Goal: Transaction & Acquisition: Purchase product/service

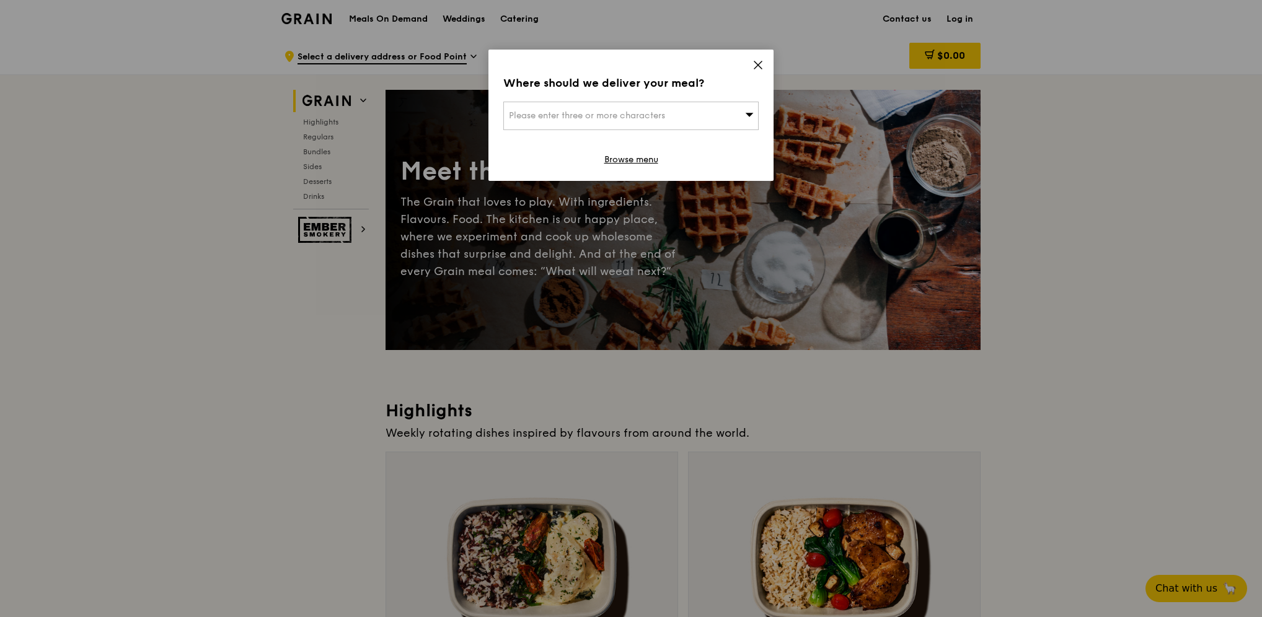
click at [643, 159] on link "Browse menu" at bounding box center [631, 160] width 54 height 12
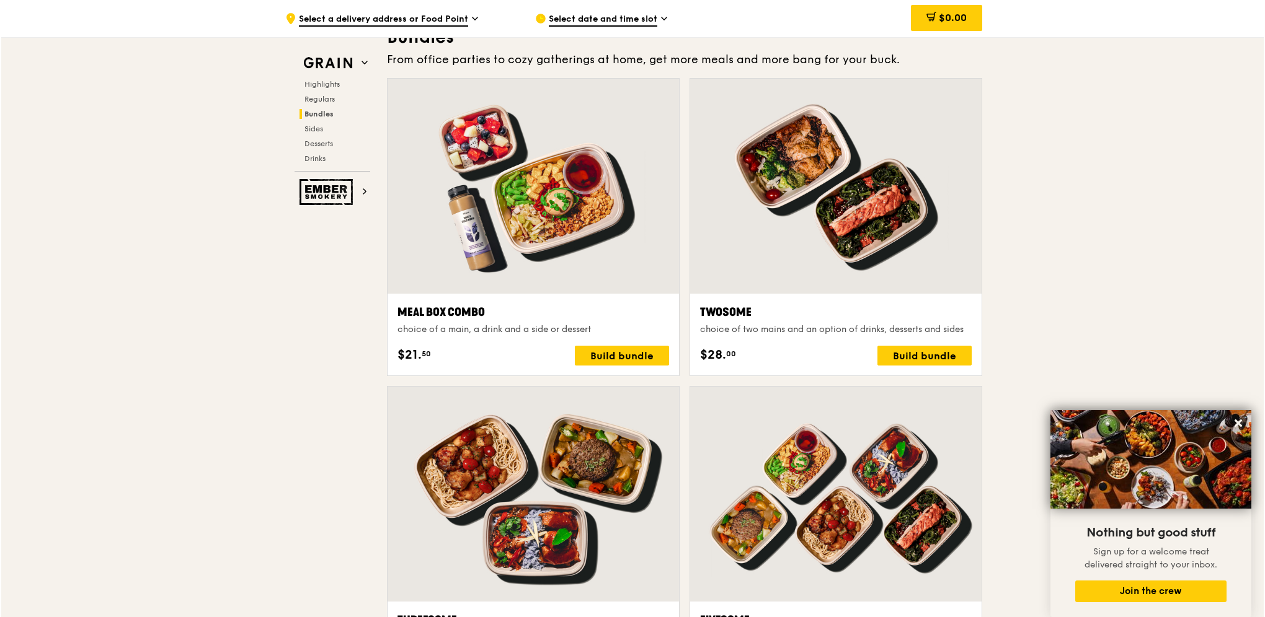
scroll to position [1966, 0]
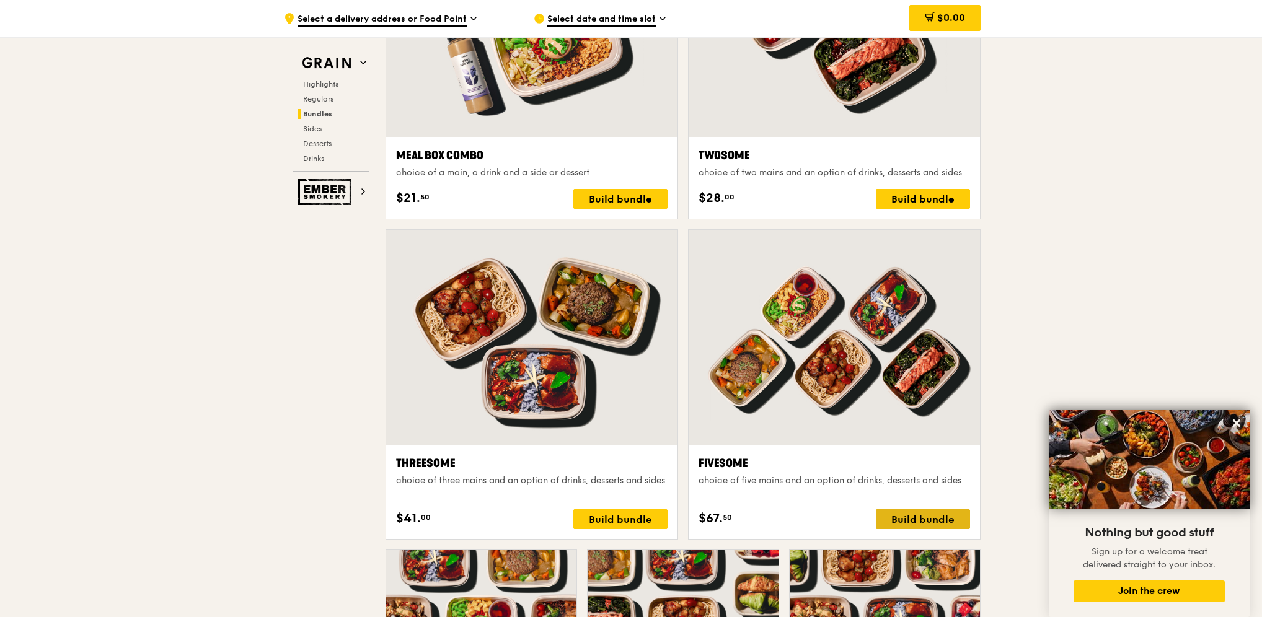
click at [922, 518] on div "Build bundle" at bounding box center [923, 520] width 94 height 20
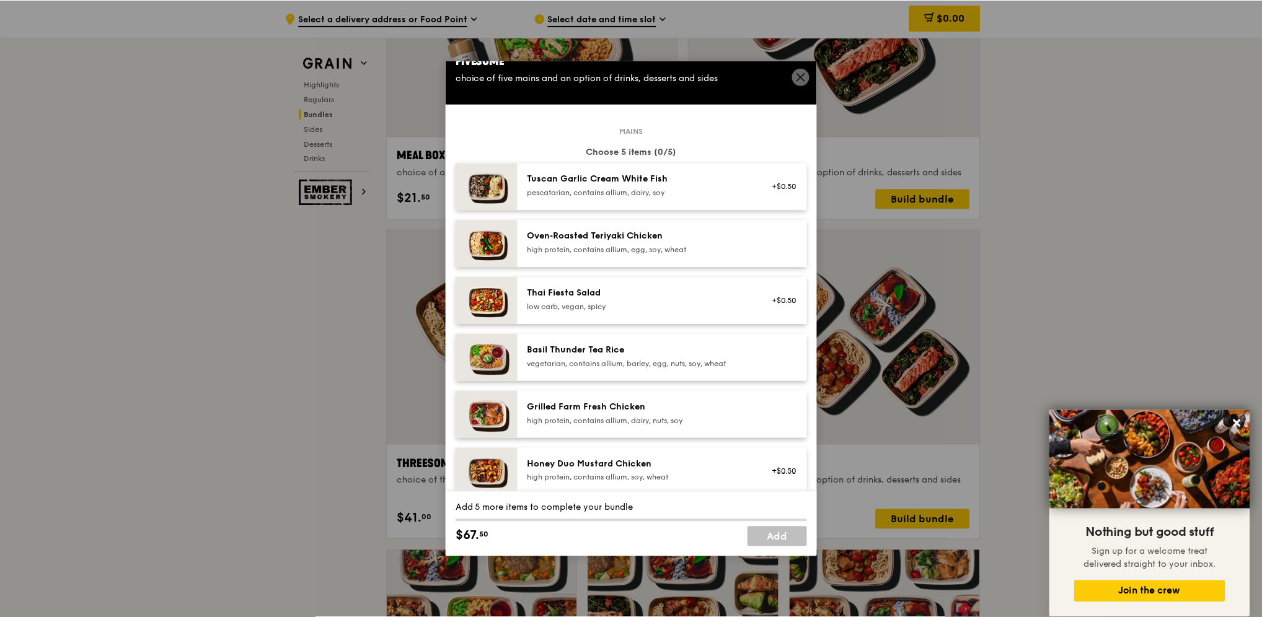
scroll to position [0, 0]
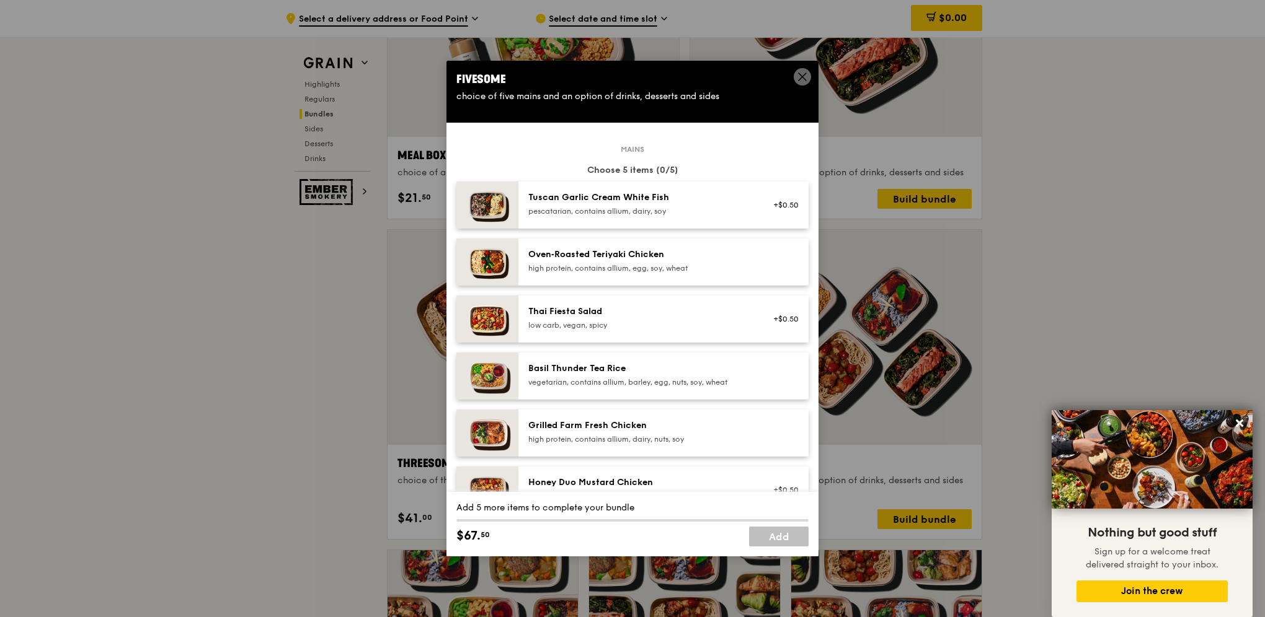
click at [804, 81] on icon at bounding box center [802, 76] width 11 height 11
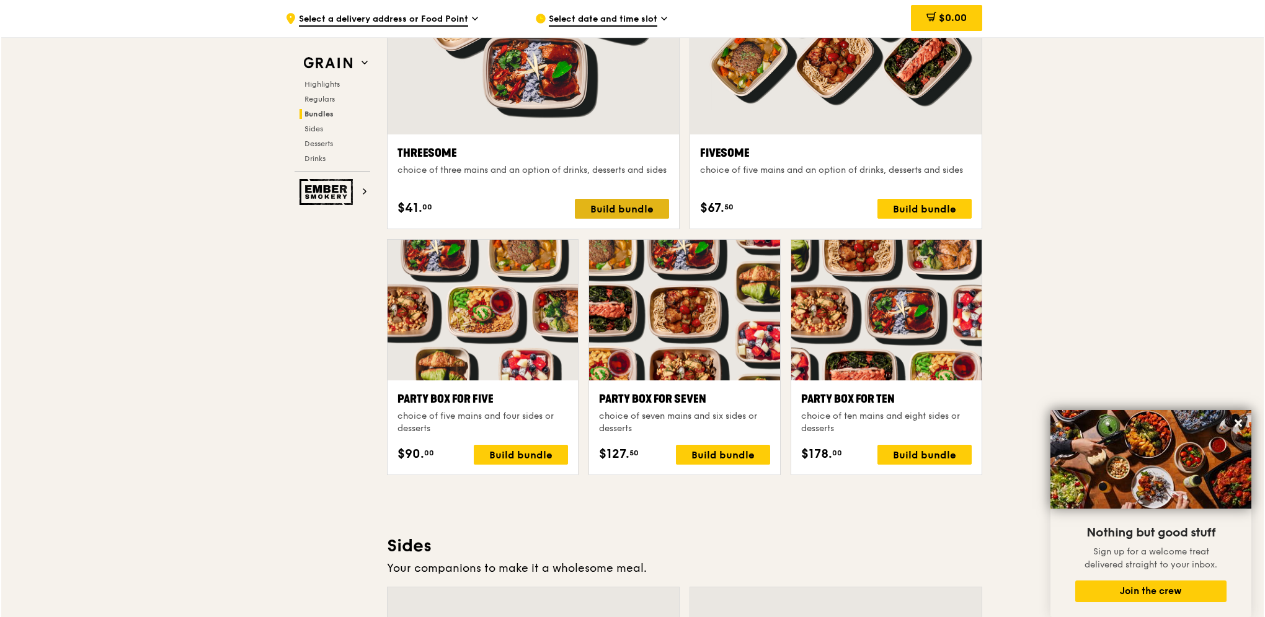
scroll to position [2214, 0]
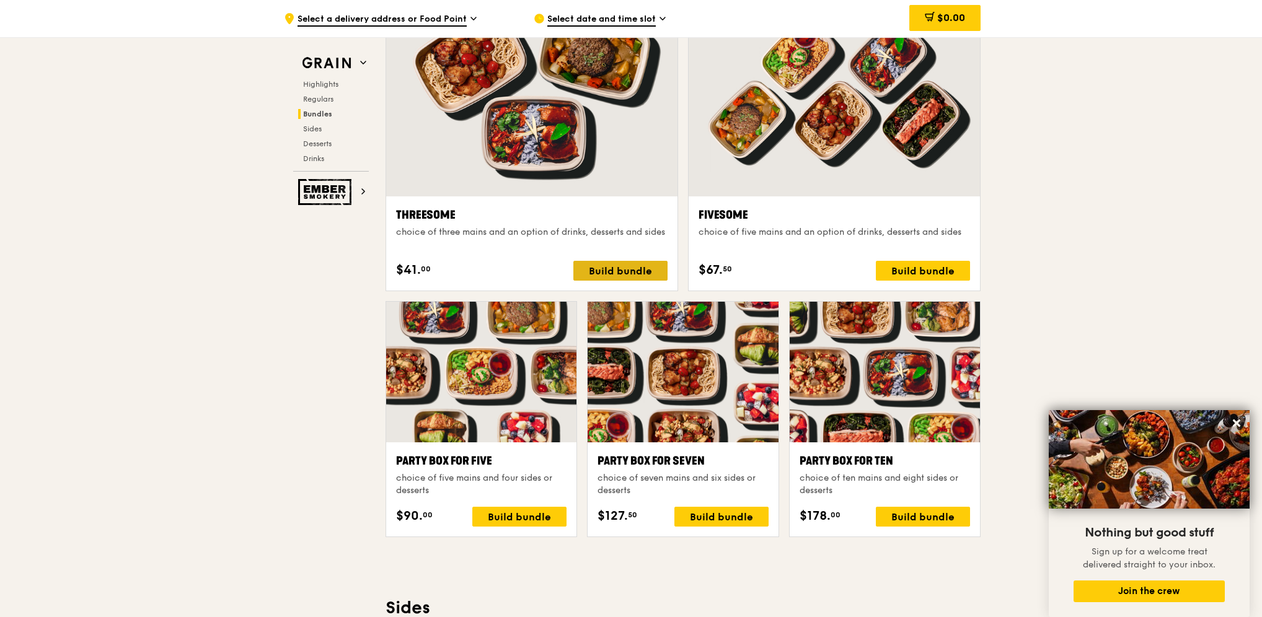
click at [616, 269] on div "Build bundle" at bounding box center [620, 271] width 94 height 20
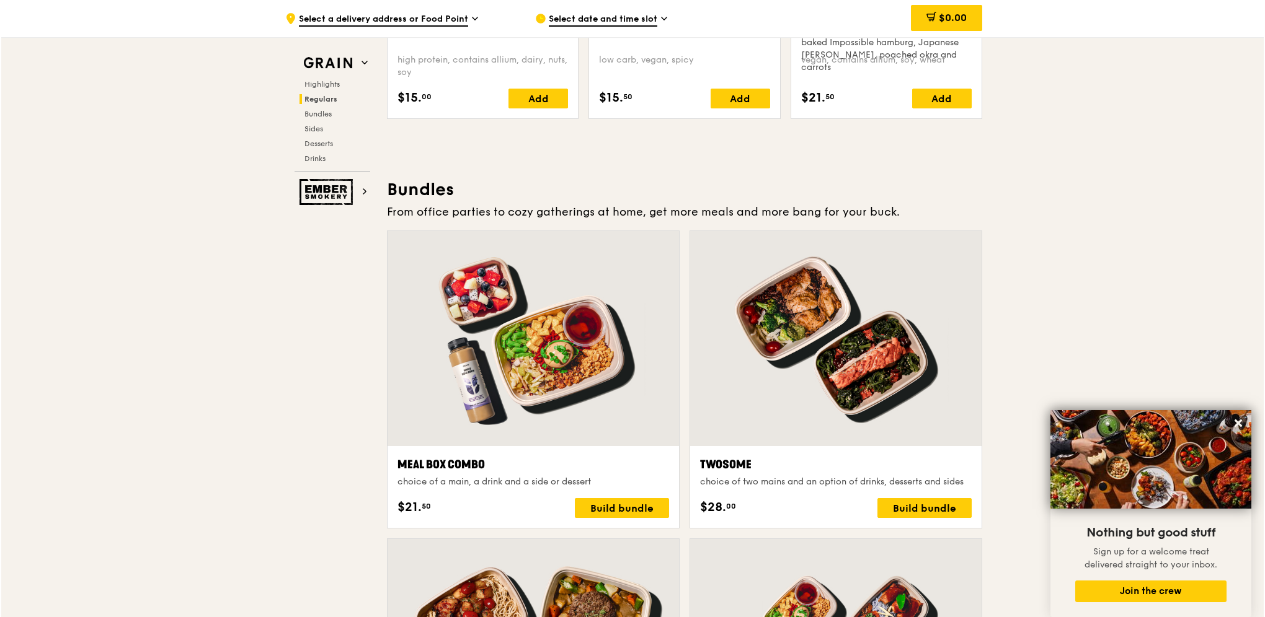
scroll to position [1718, 0]
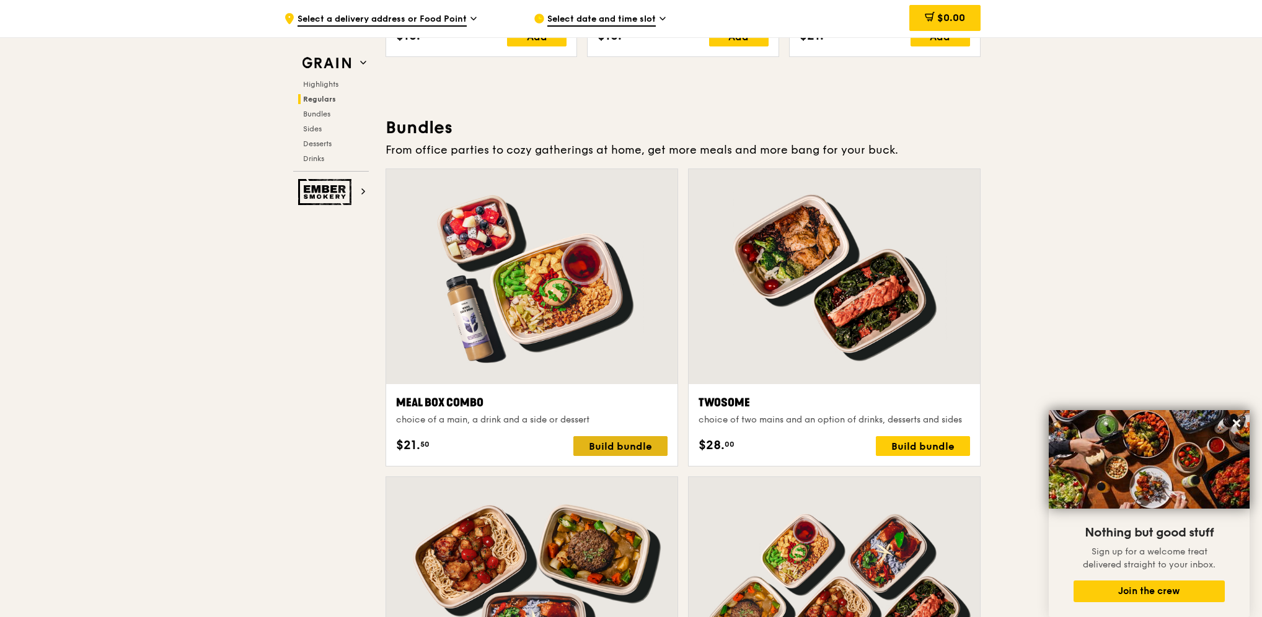
click at [610, 443] on div "Build bundle" at bounding box center [620, 446] width 94 height 20
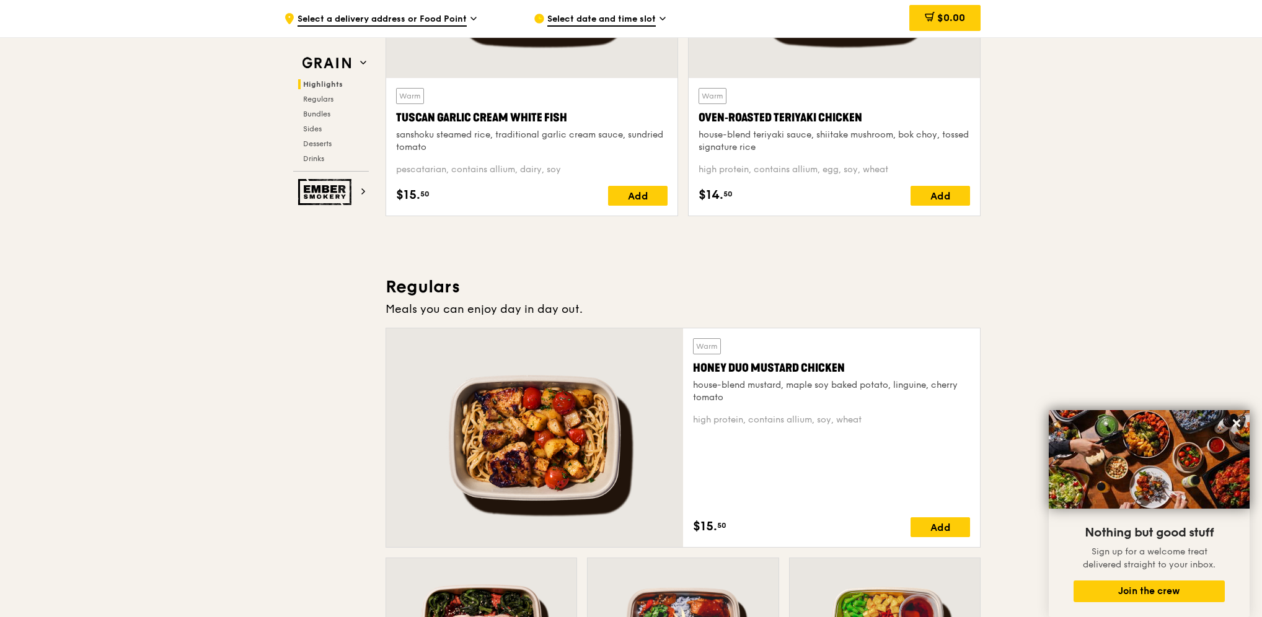
scroll to position [603, 0]
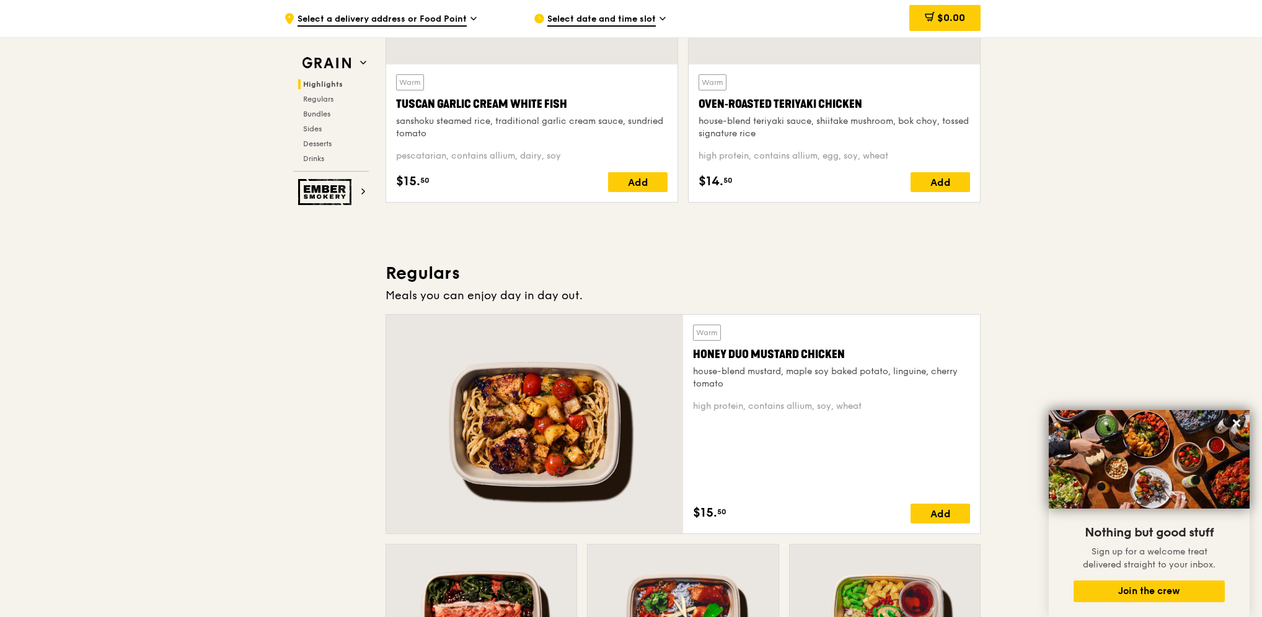
click at [796, 355] on div "Honey Duo Mustard Chicken" at bounding box center [831, 354] width 277 height 17
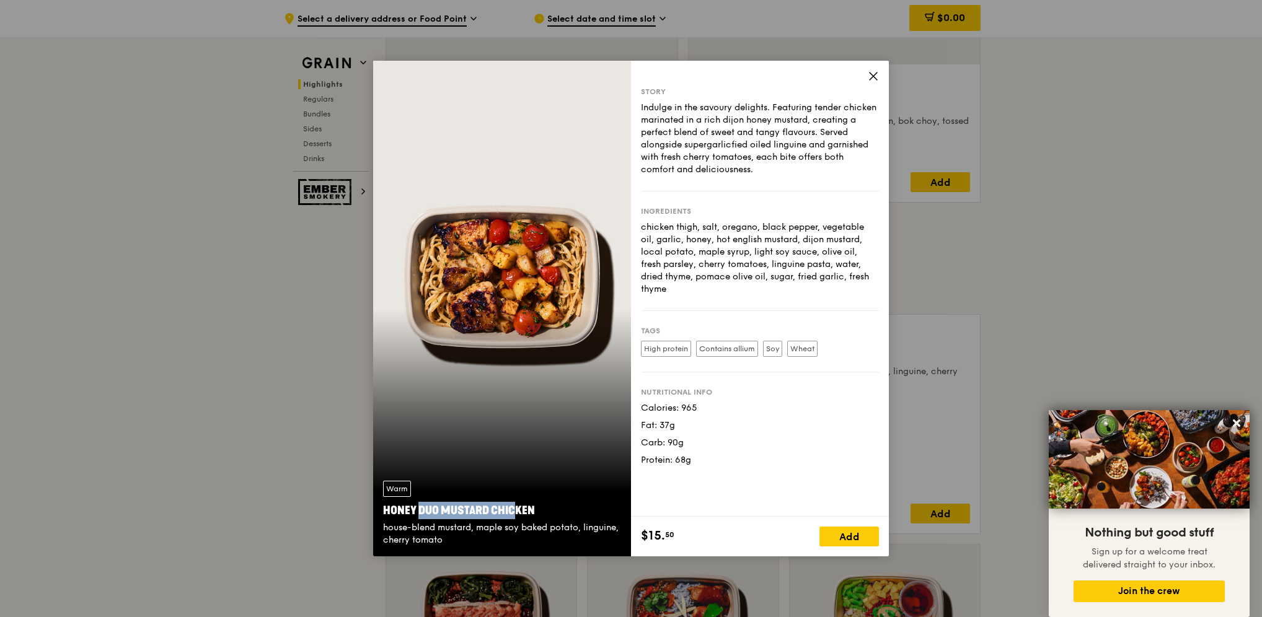
drag, startPoint x: 387, startPoint y: 511, endPoint x: 488, endPoint y: 519, distance: 102.0
click at [488, 519] on div "Honey Duo Mustard Chicken" at bounding box center [502, 510] width 238 height 17
drag, startPoint x: 488, startPoint y: 519, endPoint x: 383, endPoint y: 516, distance: 105.4
click at [383, 516] on div "Honey Duo Mustard Chicken" at bounding box center [502, 510] width 238 height 17
copy div "Honey Duo Mustard Chicken"
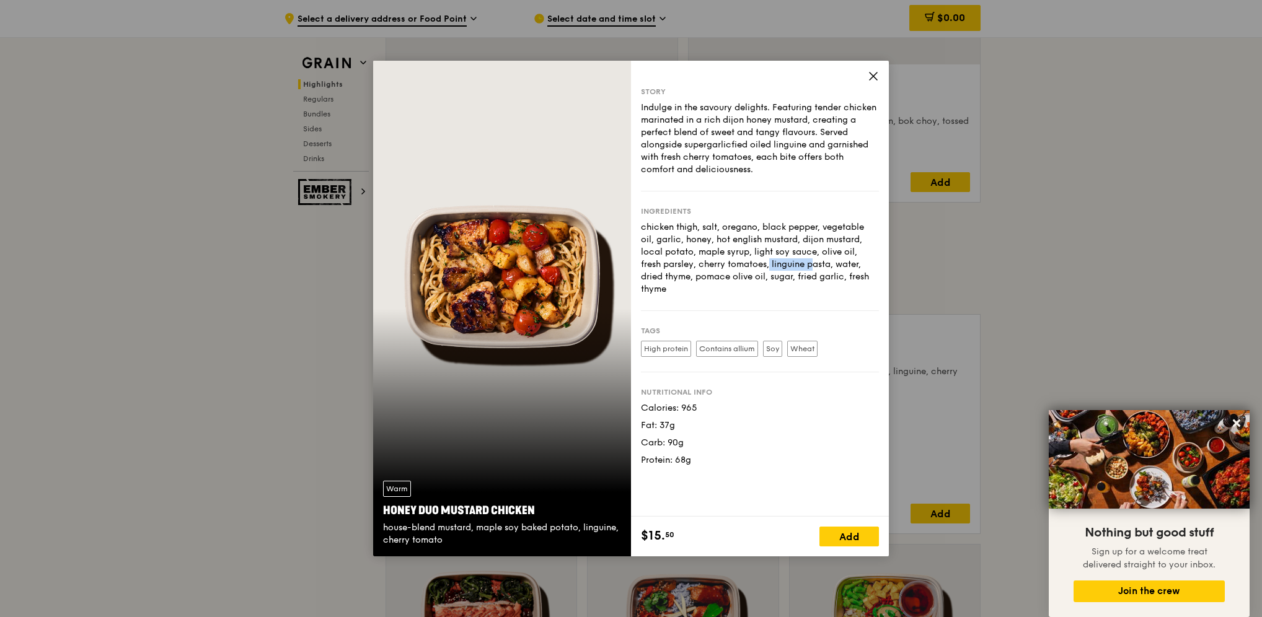
drag, startPoint x: 679, startPoint y: 265, endPoint x: 731, endPoint y: 263, distance: 52.7
click at [731, 263] on div "chicken thigh, salt, oregano, black pepper, vegetable oil, garlic, honey, hot e…" at bounding box center [760, 258] width 238 height 74
drag, startPoint x: 731, startPoint y: 263, endPoint x: 803, endPoint y: 277, distance: 73.3
click at [803, 277] on div "chicken thigh, salt, oregano, black pepper, vegetable oil, garlic, honey, hot e…" at bounding box center [760, 258] width 238 height 74
drag, startPoint x: 686, startPoint y: 268, endPoint x: 736, endPoint y: 275, distance: 50.7
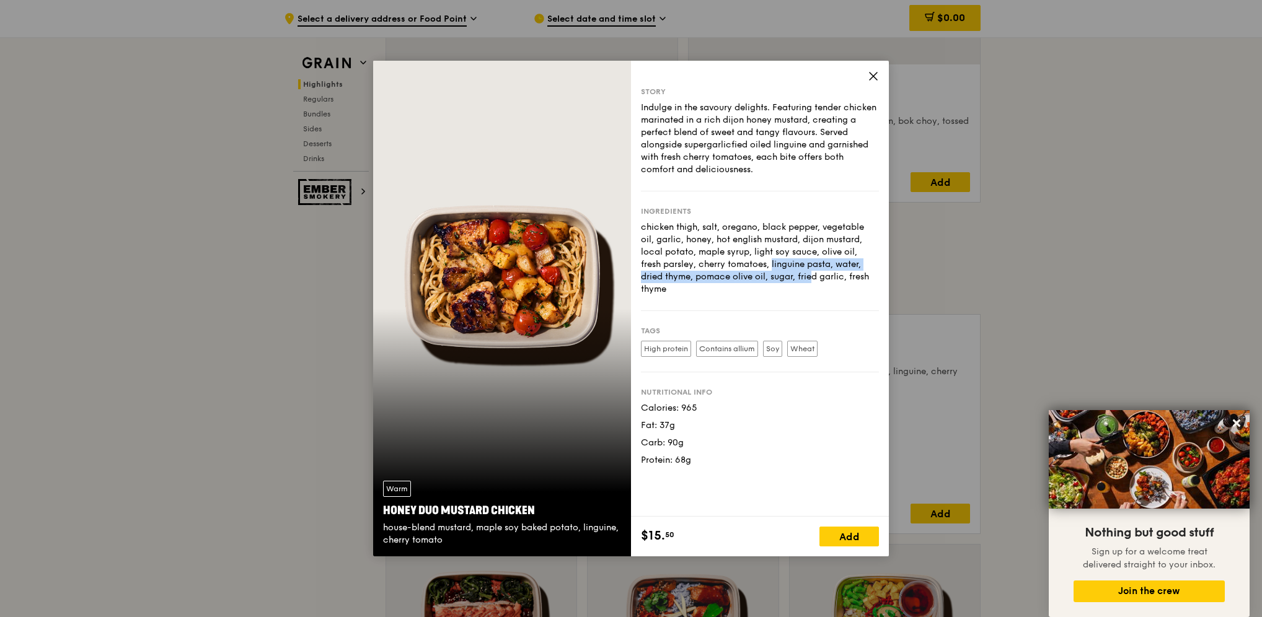
click at [736, 275] on div "chicken thigh, salt, oregano, black pepper, vegetable oil, garlic, honey, hot e…" at bounding box center [760, 258] width 238 height 74
drag, startPoint x: 736, startPoint y: 275, endPoint x: 834, endPoint y: 274, distance: 97.9
click at [834, 274] on div "chicken thigh, salt, oregano, black pepper, vegetable oil, garlic, honey, hot e…" at bounding box center [760, 258] width 238 height 74
drag, startPoint x: 834, startPoint y: 274, endPoint x: 873, endPoint y: 287, distance: 41.2
click at [873, 284] on div "Ingredients chicken thigh, salt, oregano, black pepper, vegetable oil, garlic, …" at bounding box center [760, 252] width 238 height 120
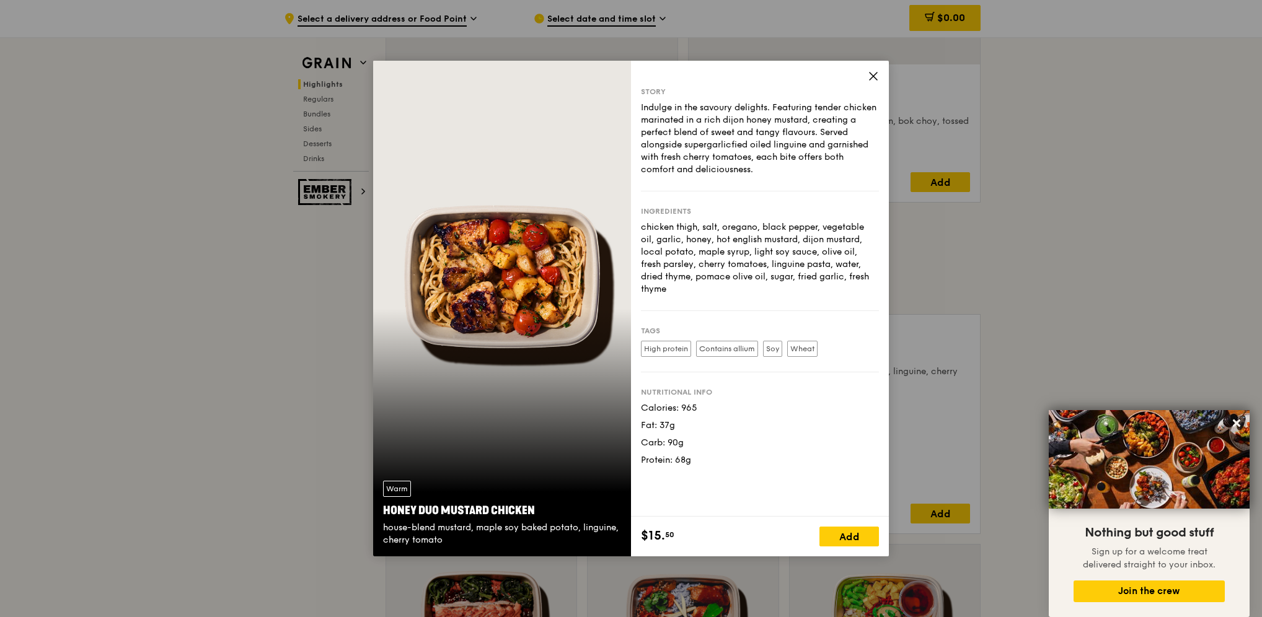
click at [876, 76] on icon at bounding box center [873, 76] width 11 height 11
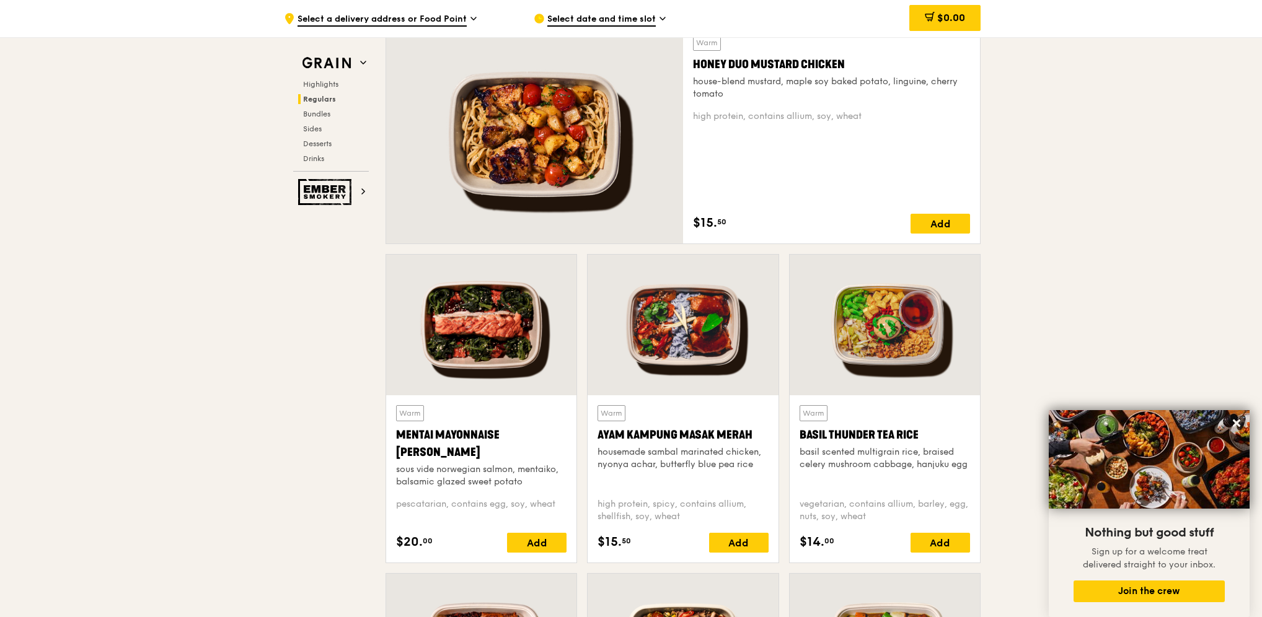
scroll to position [912, 0]
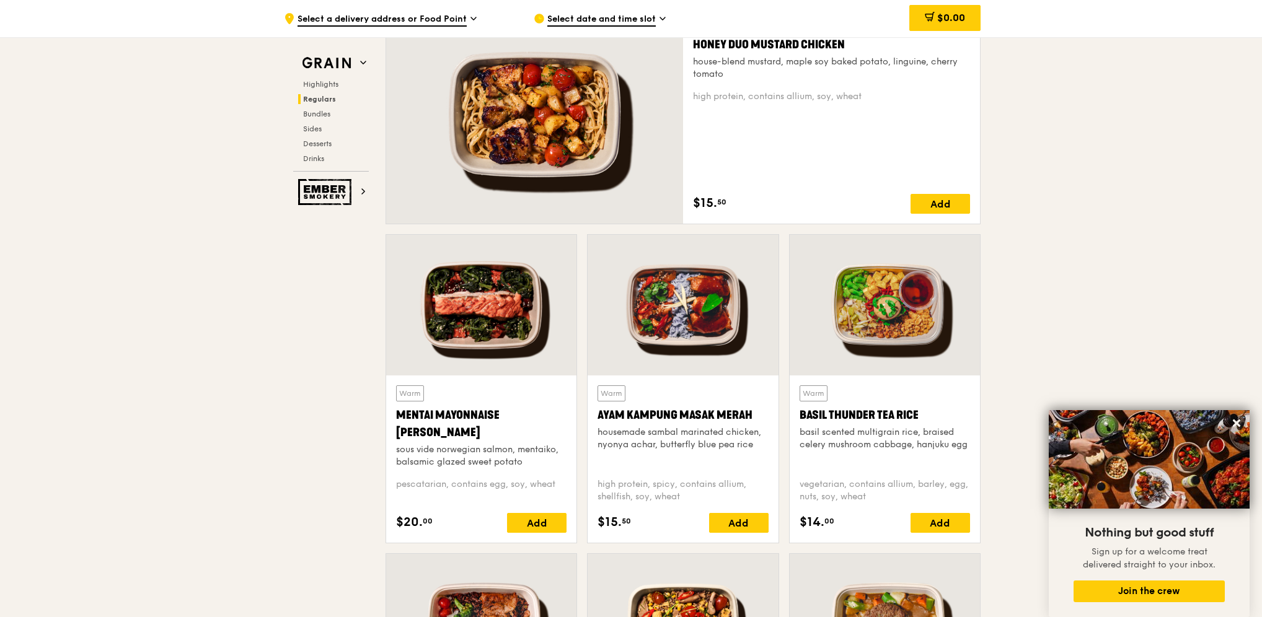
click at [684, 319] on div at bounding box center [683, 305] width 190 height 141
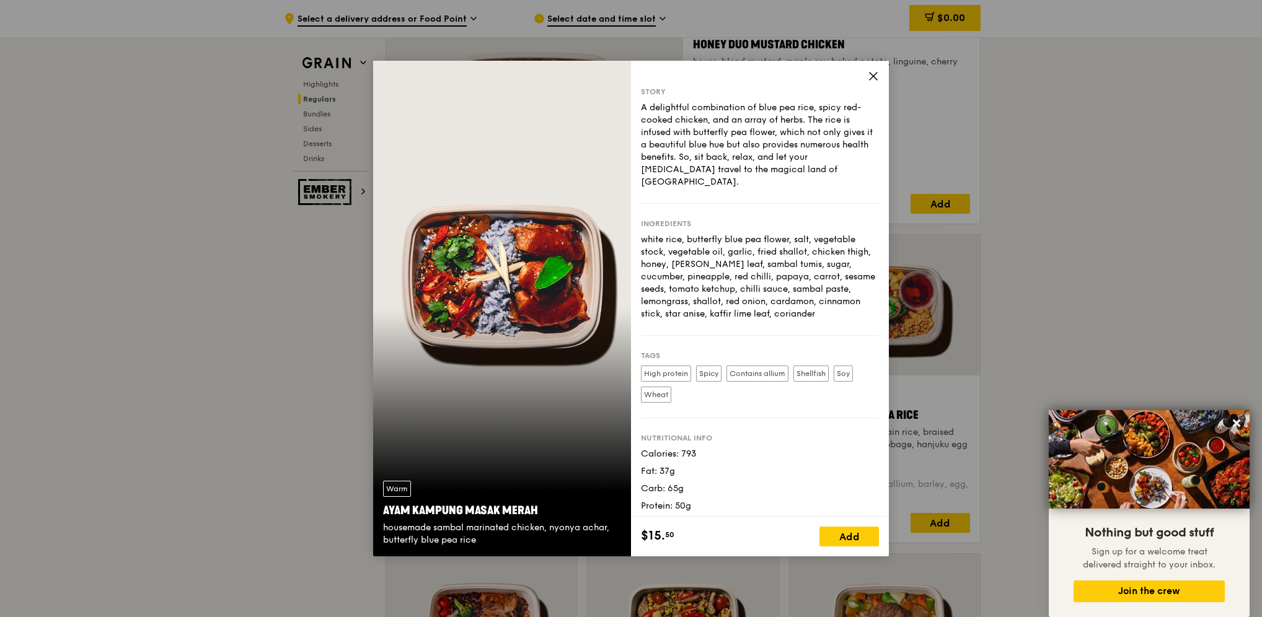
drag, startPoint x: 682, startPoint y: 435, endPoint x: 700, endPoint y: 438, distance: 18.9
click at [700, 448] on div "Calories: 793" at bounding box center [760, 454] width 238 height 12
drag, startPoint x: 700, startPoint y: 438, endPoint x: 797, endPoint y: 317, distance: 153.9
click at [797, 317] on div "Ingredients white rice, butterfly blue pea flower, salt, vegetable stock, veget…" at bounding box center [760, 270] width 238 height 132
drag, startPoint x: 732, startPoint y: 265, endPoint x: 791, endPoint y: 266, distance: 58.9
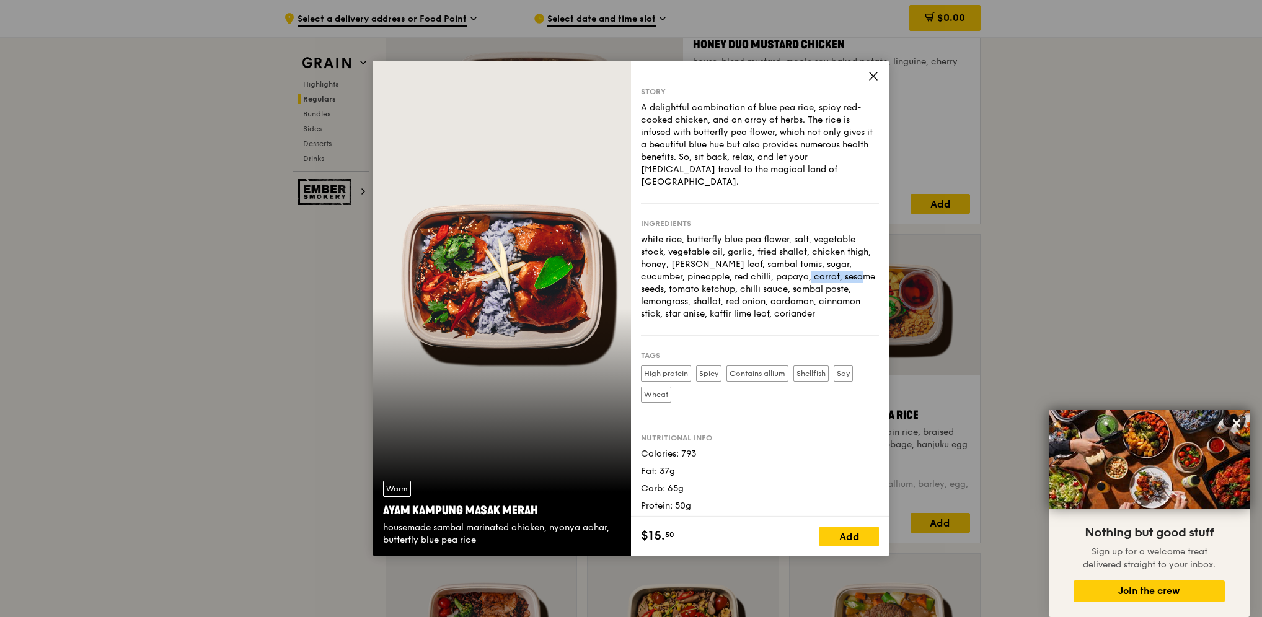
click at [791, 266] on div "white rice, butterfly blue pea flower, salt, vegetable stock, vegetable oil, ga…" at bounding box center [760, 277] width 238 height 87
drag, startPoint x: 791, startPoint y: 266, endPoint x: 757, endPoint y: 279, distance: 36.5
click at [757, 279] on div "white rice, butterfly blue pea flower, salt, vegetable stock, vegetable oil, ga…" at bounding box center [760, 277] width 238 height 87
click at [871, 74] on icon at bounding box center [873, 76] width 7 height 7
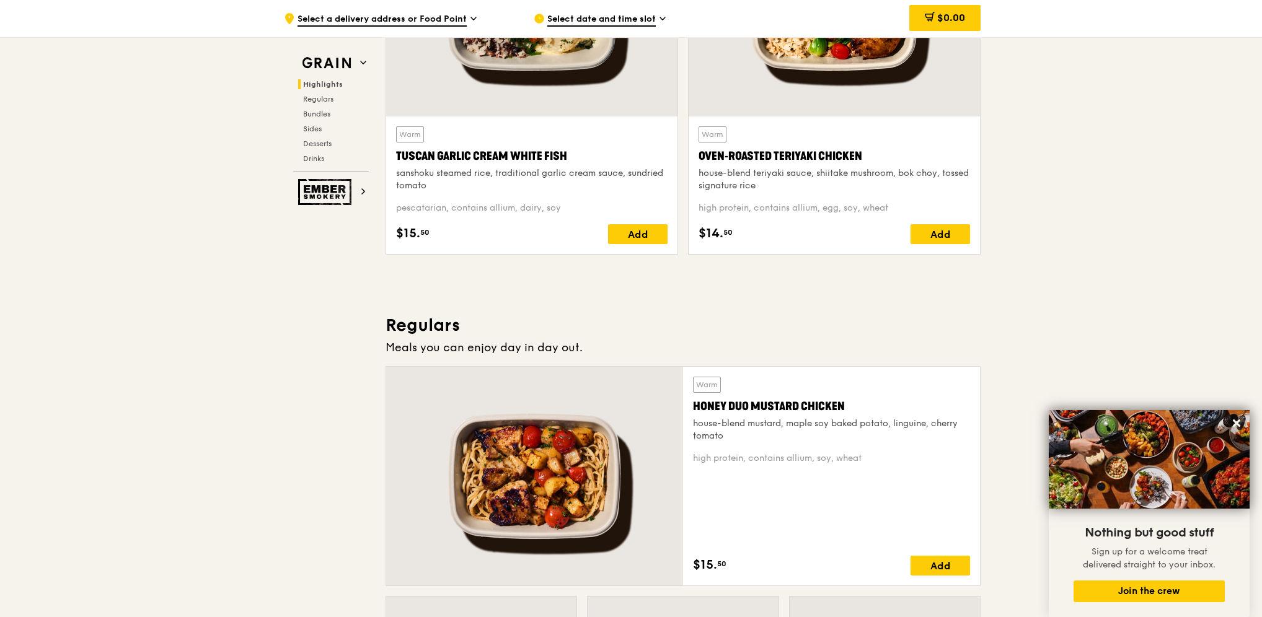
scroll to position [417, 0]
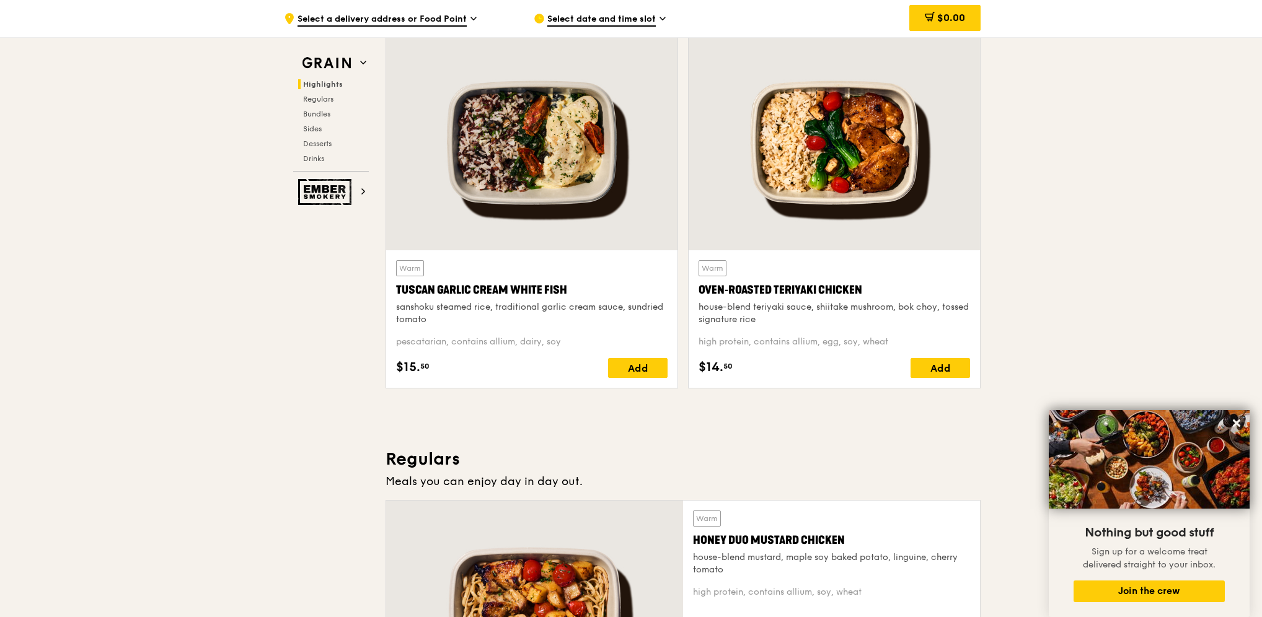
click at [859, 188] on div at bounding box center [834, 142] width 291 height 215
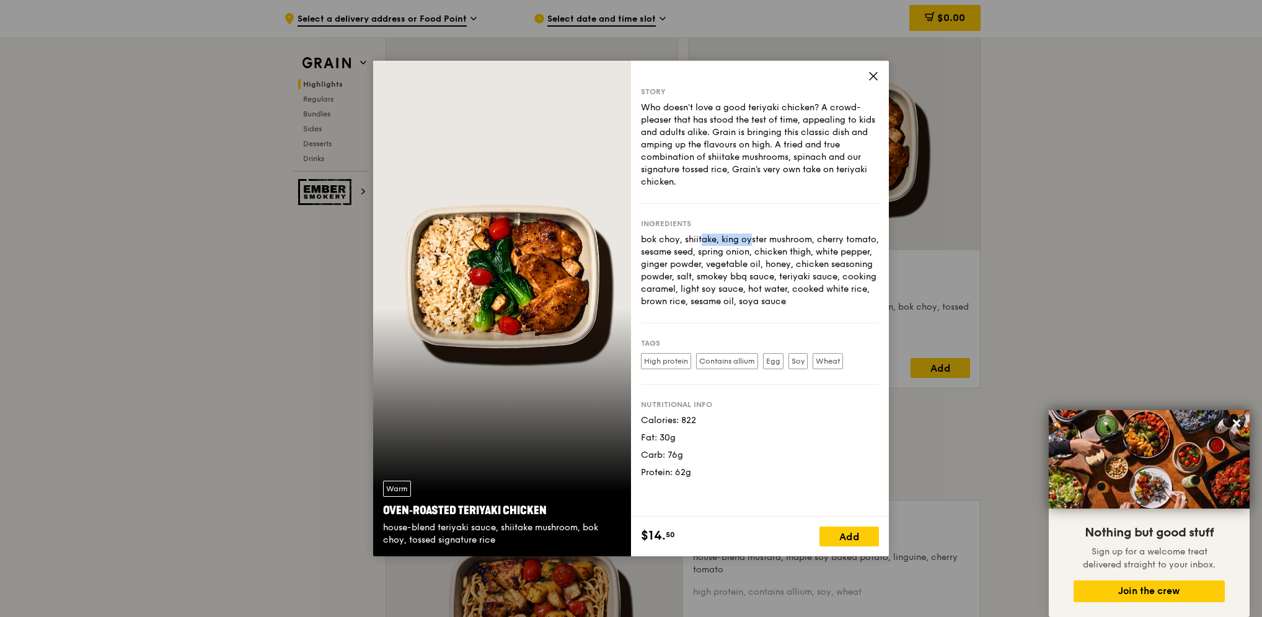
drag, startPoint x: 643, startPoint y: 238, endPoint x: 692, endPoint y: 238, distance: 48.4
click at [692, 238] on div "bok choy, shiitake, king oyster mushroom, cherry tomato, sesame seed, spring on…" at bounding box center [760, 271] width 238 height 74
drag, startPoint x: 692, startPoint y: 238, endPoint x: 875, endPoint y: 76, distance: 244.6
click at [875, 76] on icon at bounding box center [873, 76] width 11 height 11
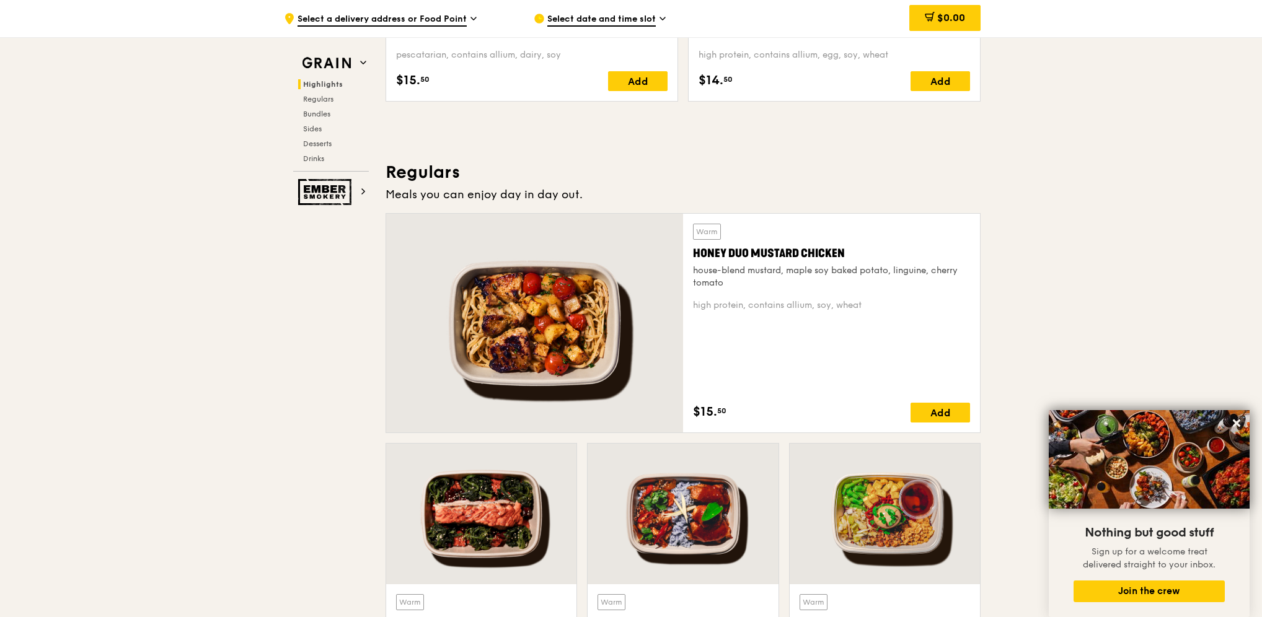
scroll to position [726, 0]
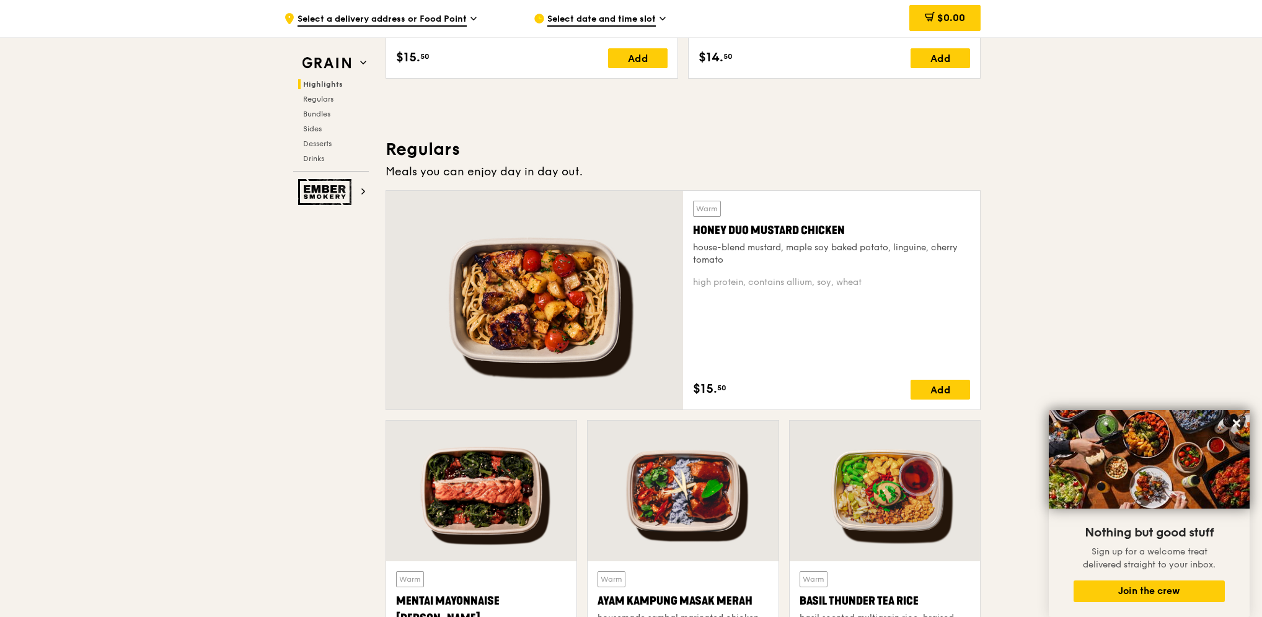
click at [687, 492] on div at bounding box center [683, 491] width 190 height 141
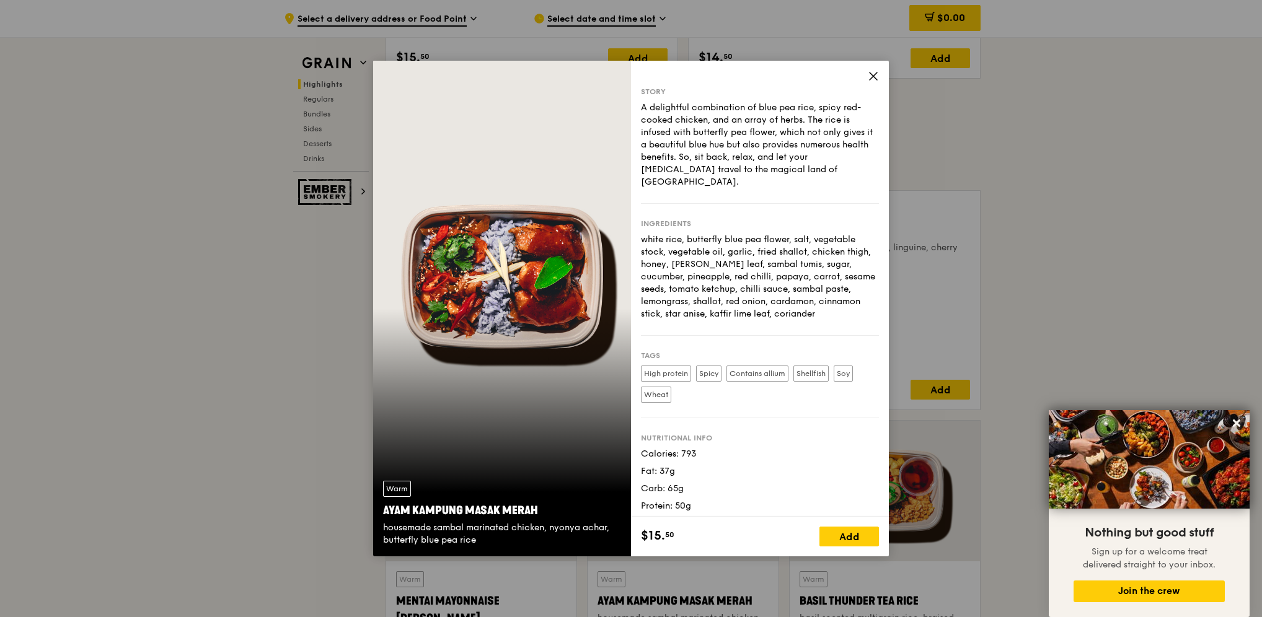
click at [870, 74] on icon at bounding box center [873, 76] width 11 height 11
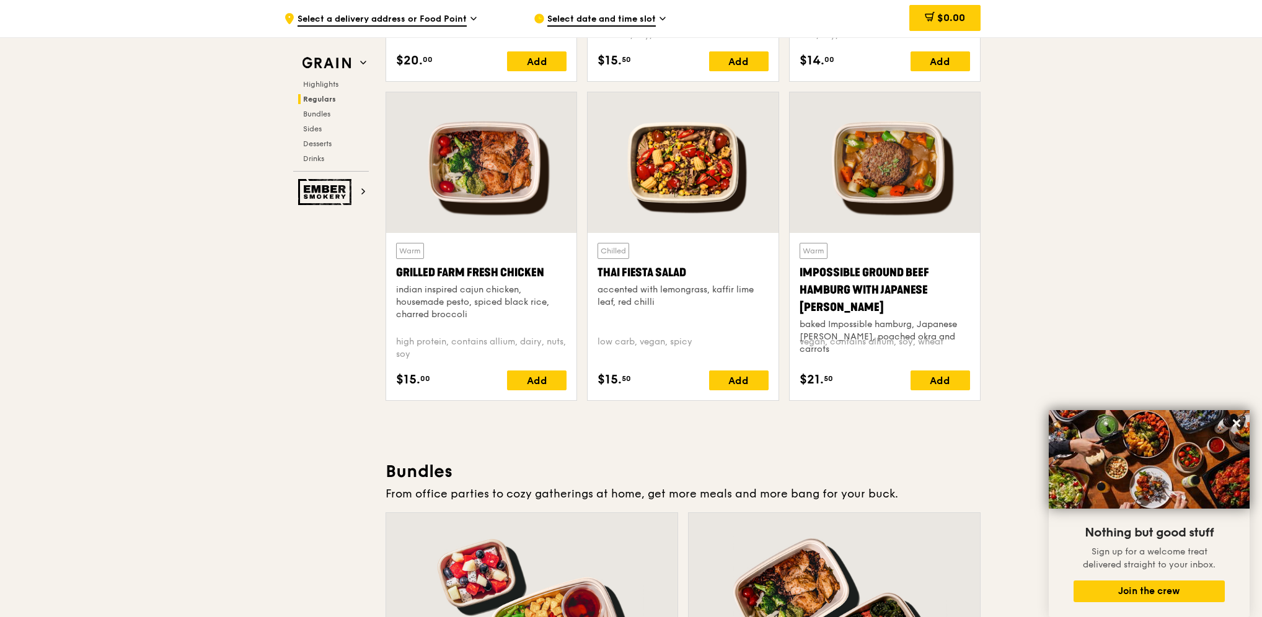
scroll to position [1408, 0]
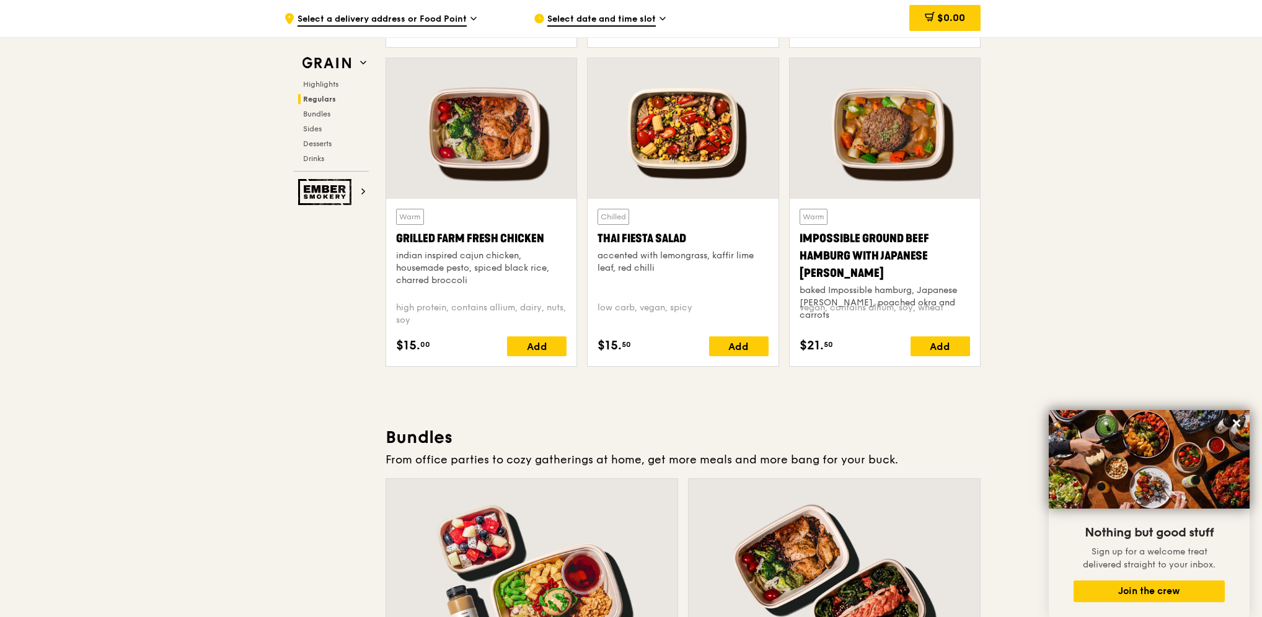
click at [477, 136] on div at bounding box center [481, 128] width 190 height 141
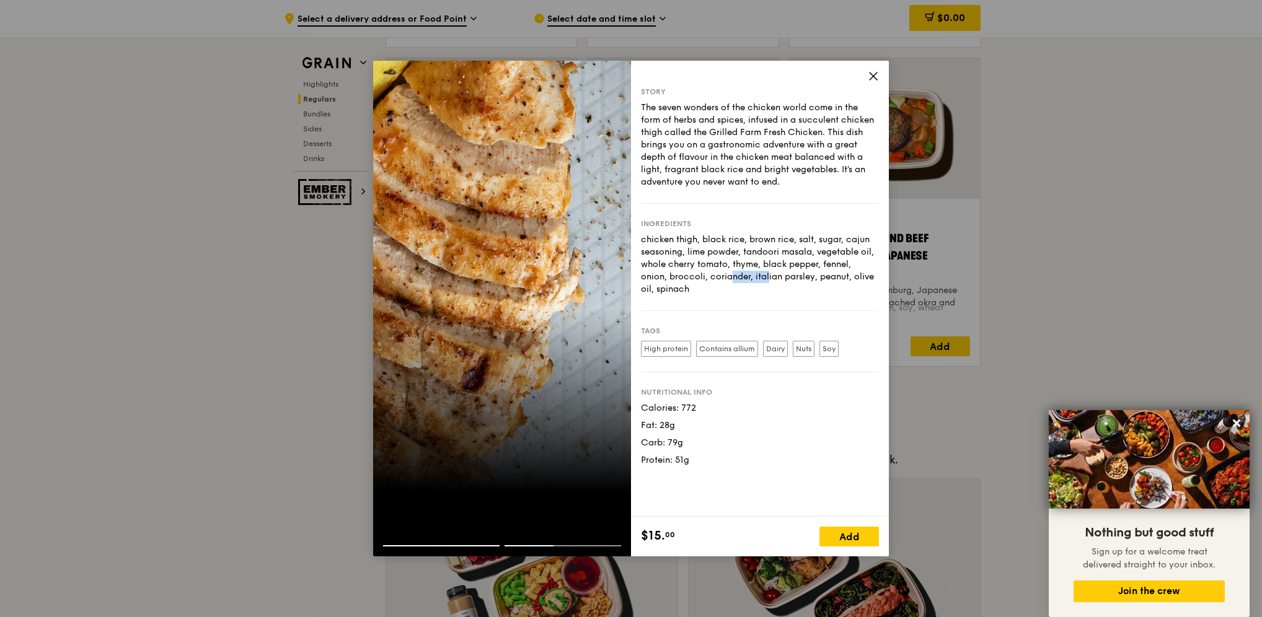
drag, startPoint x: 672, startPoint y: 280, endPoint x: 709, endPoint y: 275, distance: 37.5
click at [709, 275] on div "chicken thigh, black rice, brown rice, salt, sugar, cajun seasoning, lime powde…" at bounding box center [760, 265] width 238 height 62
click at [869, 76] on icon at bounding box center [873, 76] width 11 height 11
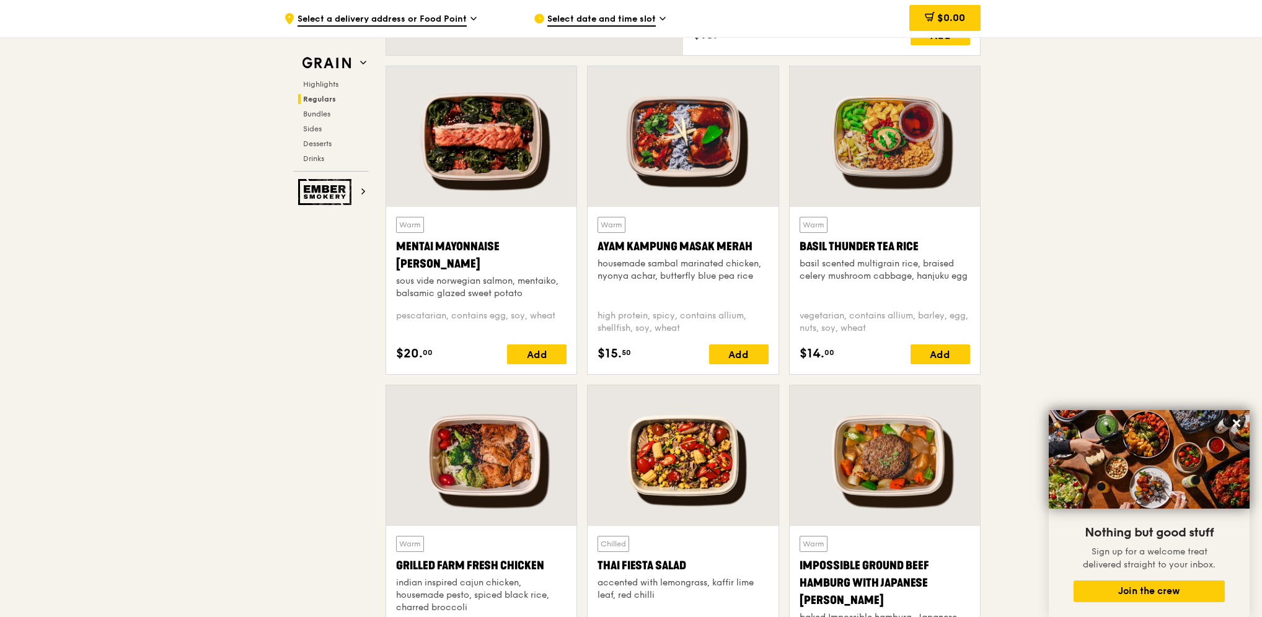
scroll to position [1036, 0]
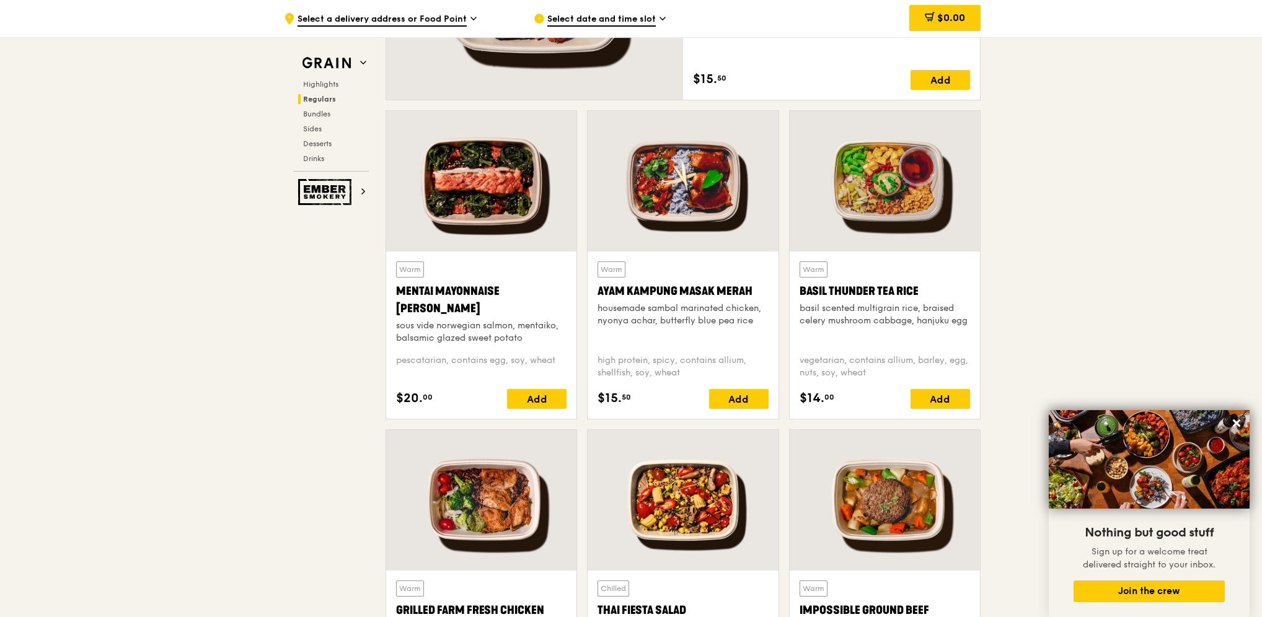
click at [702, 211] on div at bounding box center [683, 181] width 190 height 141
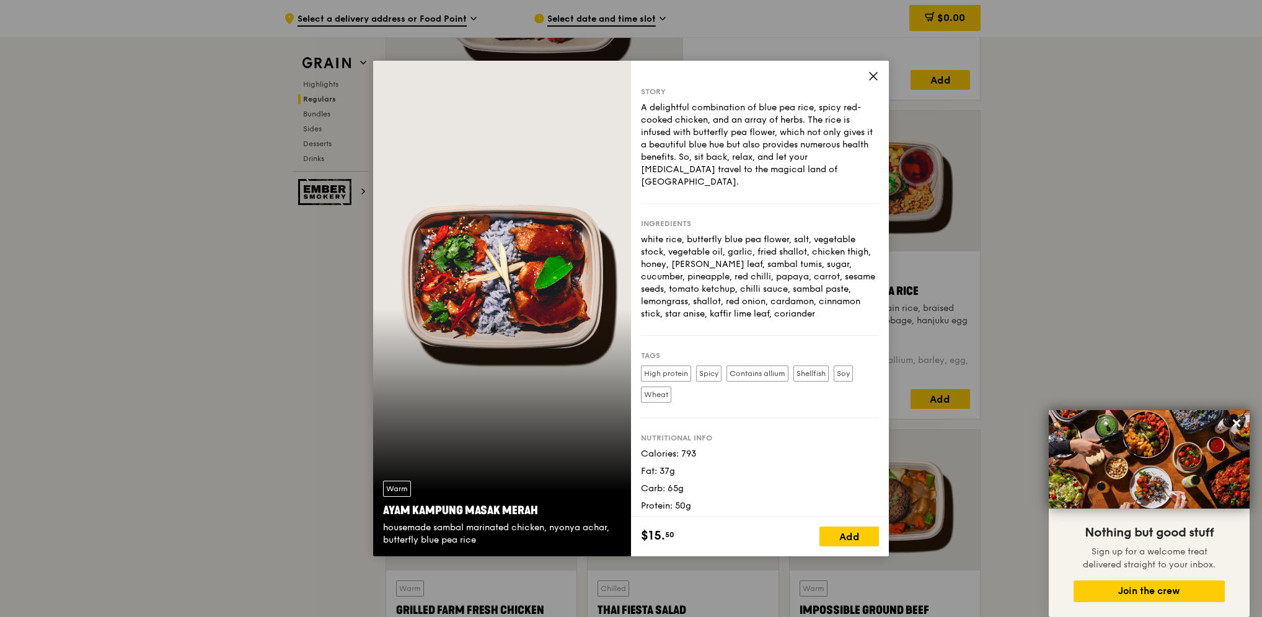
drag, startPoint x: 382, startPoint y: 511, endPoint x: 538, endPoint y: 507, distance: 156.3
click at [538, 507] on div "Warm Ayam [GEOGRAPHIC_DATA] housemade sambal marinated chicken, nyonya achar, b…" at bounding box center [502, 514] width 258 height 86
copy div "Ayam Kampung Masak Merah"
click at [872, 73] on icon at bounding box center [873, 76] width 11 height 11
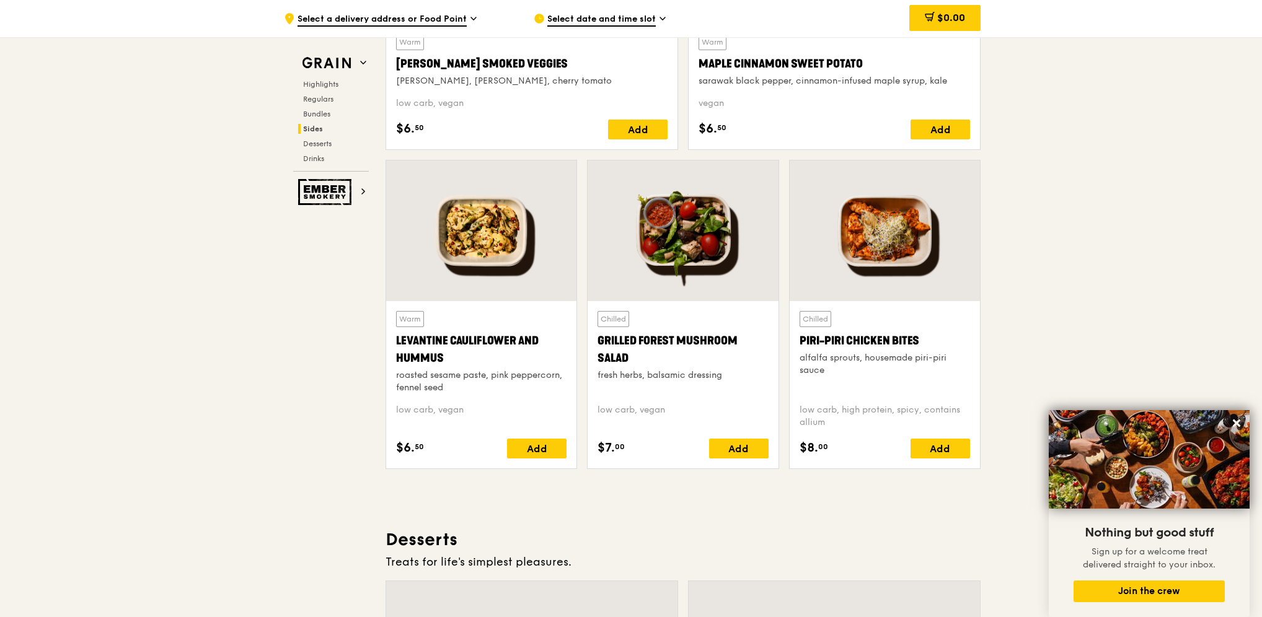
scroll to position [3082, 0]
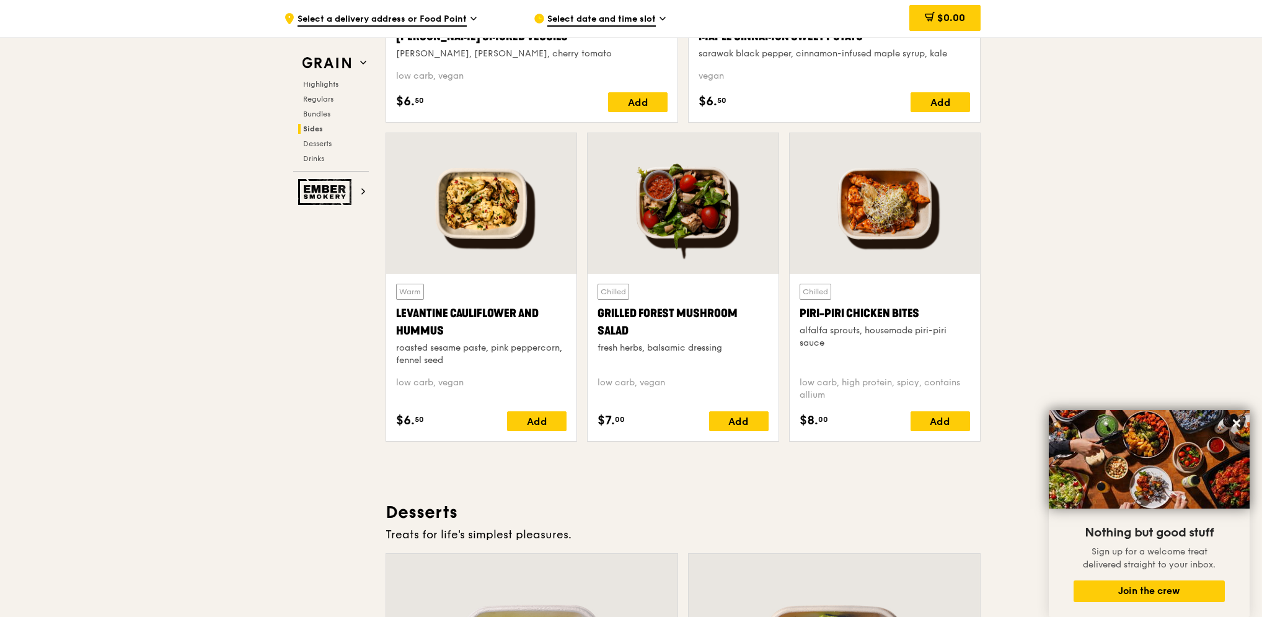
click at [490, 214] on div at bounding box center [481, 203] width 190 height 141
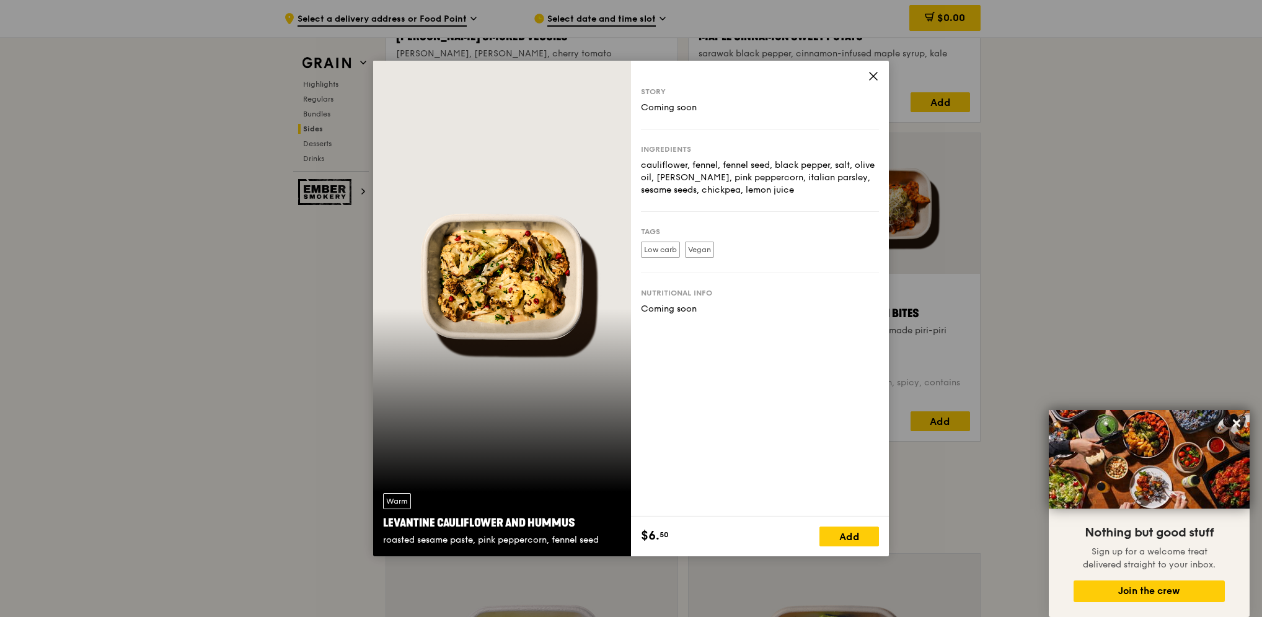
drag, startPoint x: 694, startPoint y: 312, endPoint x: 642, endPoint y: 310, distance: 51.5
click at [642, 310] on div "Coming soon" at bounding box center [760, 309] width 238 height 12
drag, startPoint x: 642, startPoint y: 310, endPoint x: 739, endPoint y: 314, distance: 96.8
click at [739, 314] on div "Coming soon" at bounding box center [760, 309] width 238 height 12
click at [873, 76] on icon at bounding box center [873, 76] width 7 height 7
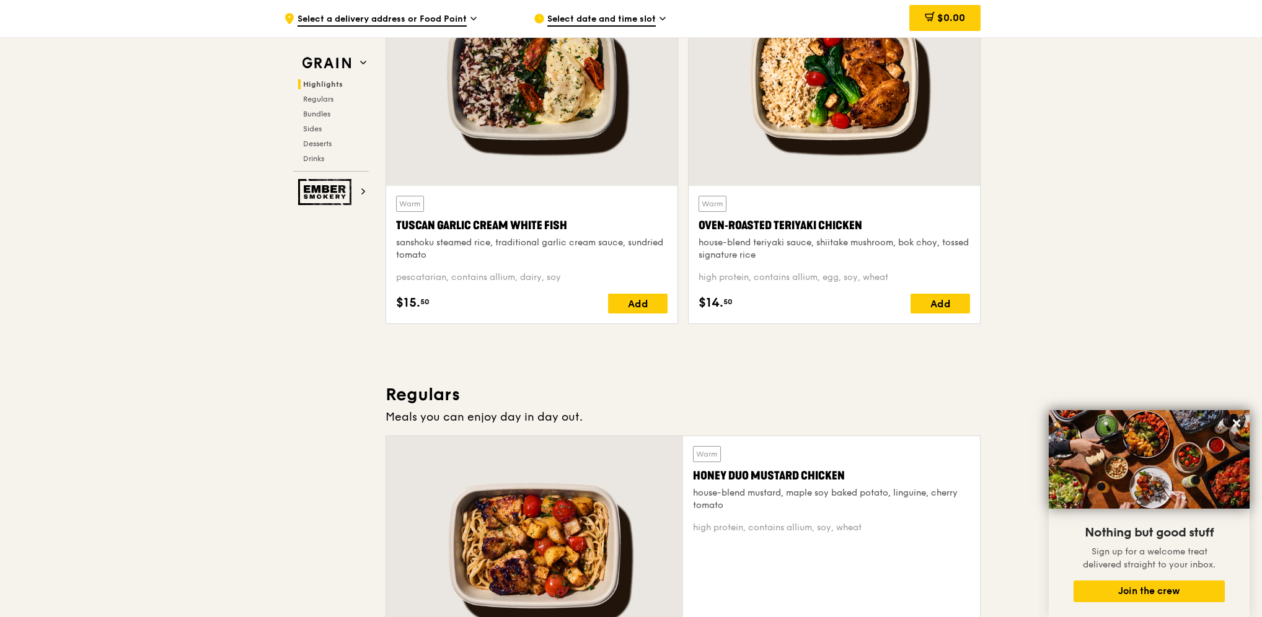
scroll to position [479, 0]
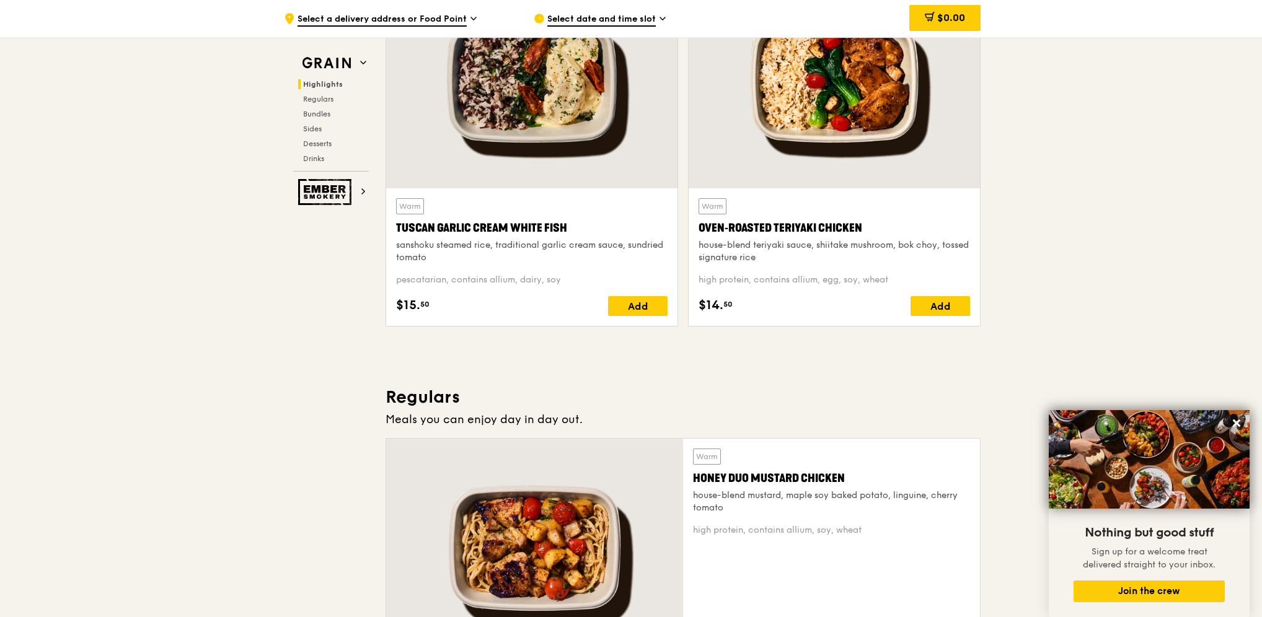
click at [865, 146] on div at bounding box center [834, 80] width 291 height 215
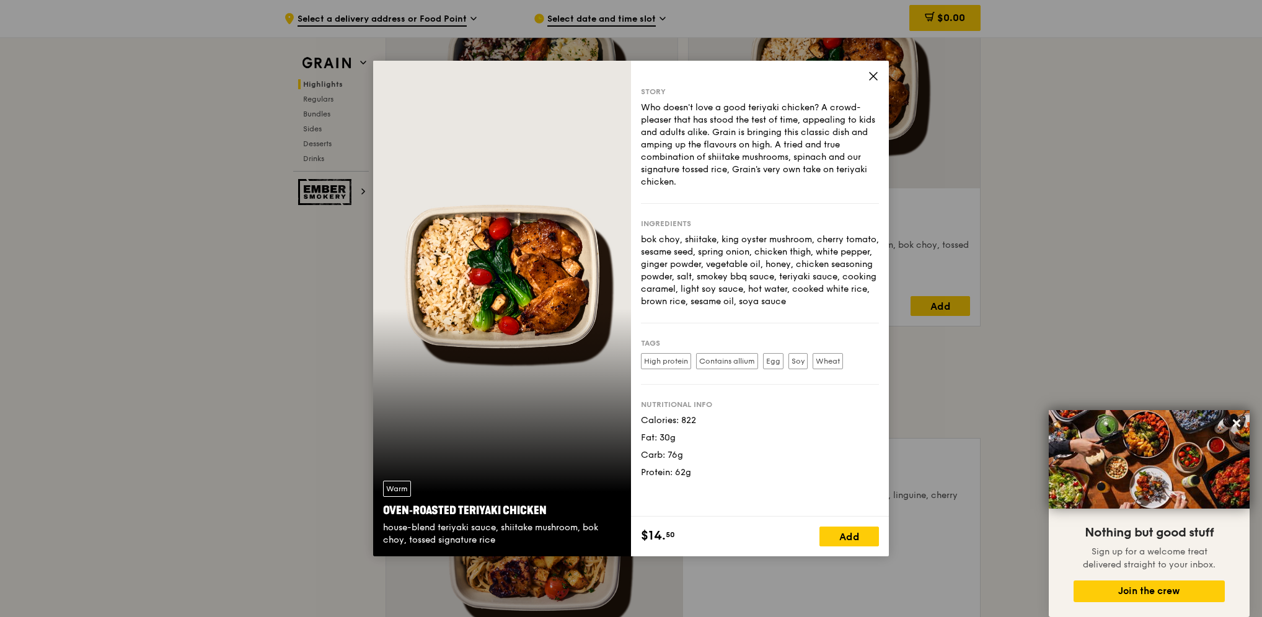
drag, startPoint x: 549, startPoint y: 507, endPoint x: 382, endPoint y: 509, distance: 167.4
click at [382, 509] on div "Warm Oven‑Roasted Teriyaki Chicken house-blend teriyaki sauce, shiitake mushroo…" at bounding box center [502, 514] width 258 height 86
copy div "Oven‑Roasted Teriyaki Chicken"
click at [874, 74] on icon at bounding box center [873, 76] width 11 height 11
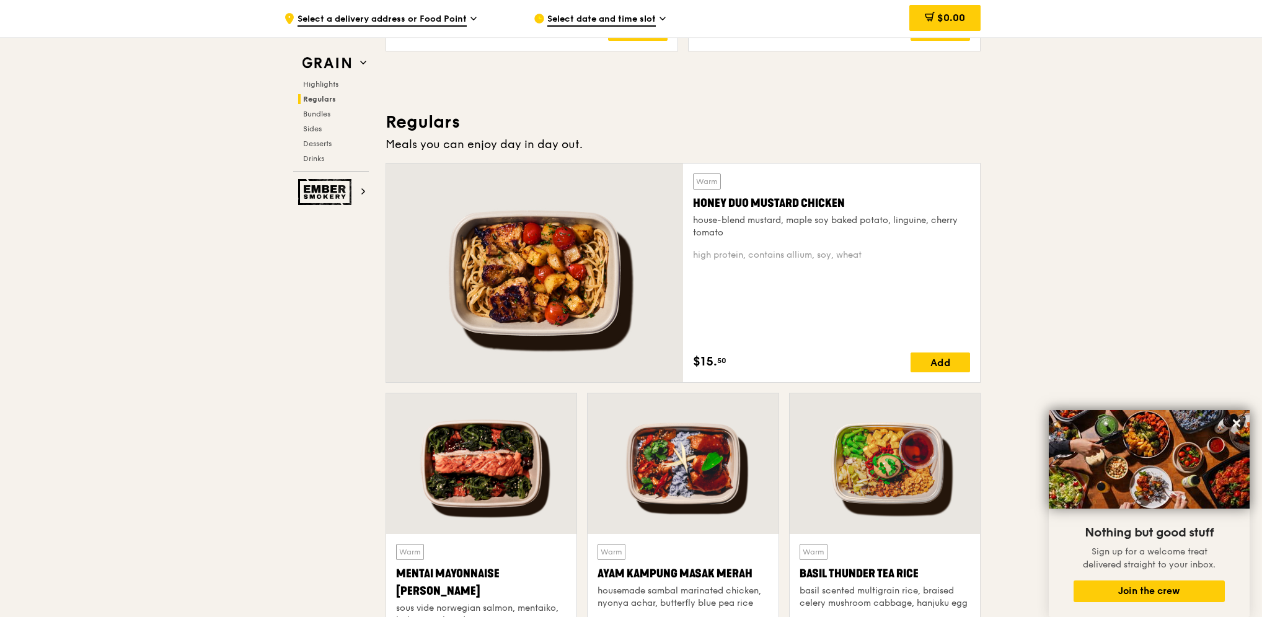
scroll to position [726, 0]
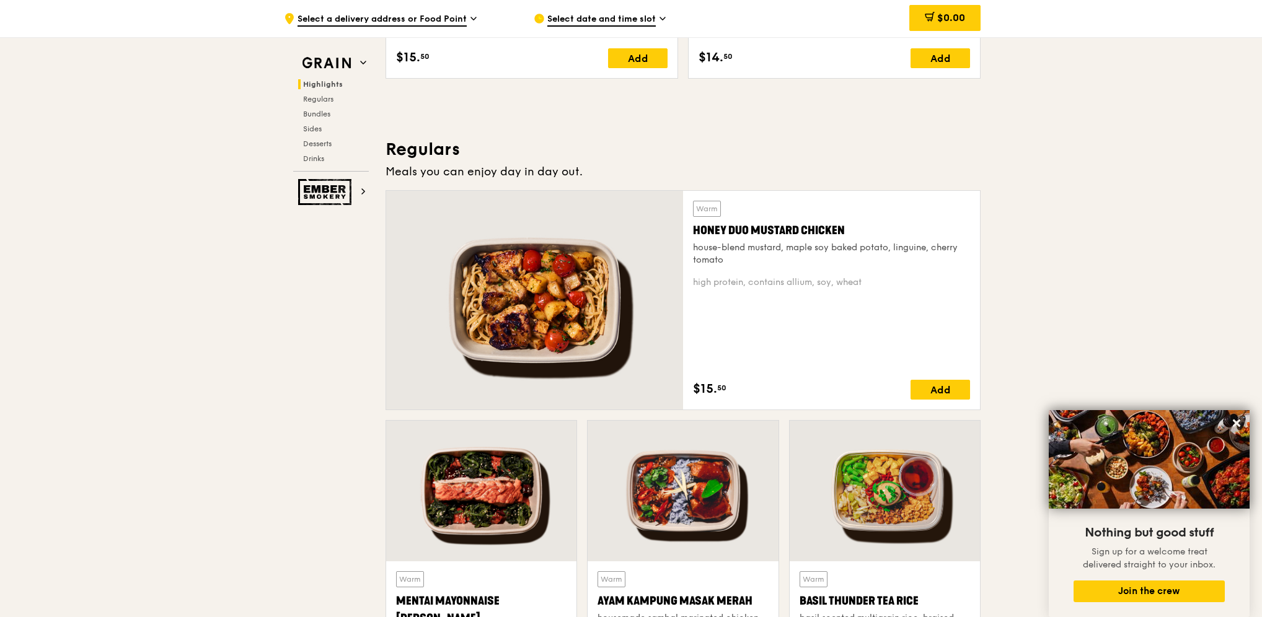
click at [782, 232] on div "Honey Duo Mustard Chicken" at bounding box center [831, 230] width 277 height 17
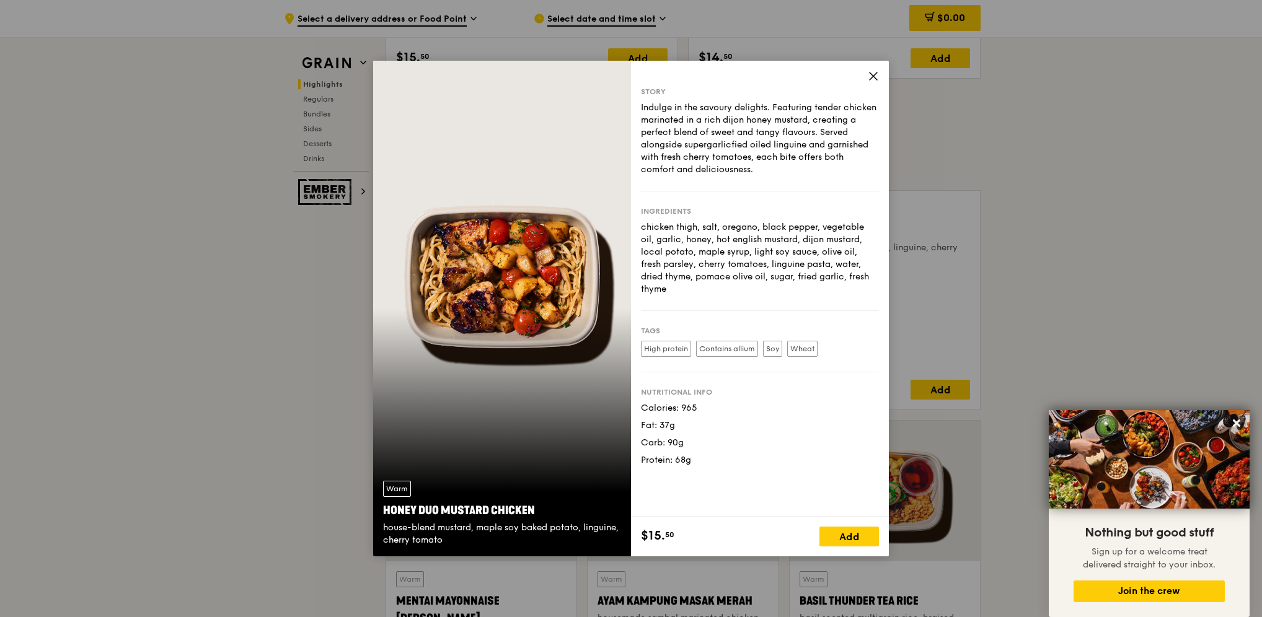
click at [875, 75] on icon at bounding box center [873, 76] width 11 height 11
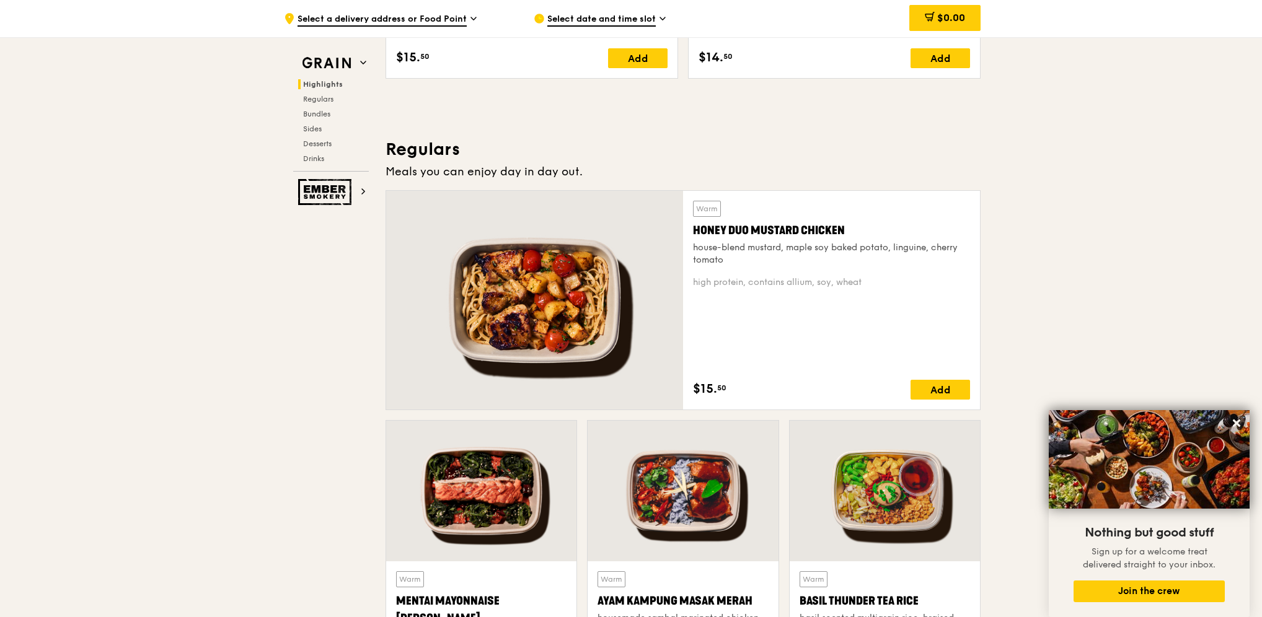
click at [819, 248] on div "house-blend mustard, maple soy baked potato, linguine, cherry tomato" at bounding box center [831, 254] width 277 height 25
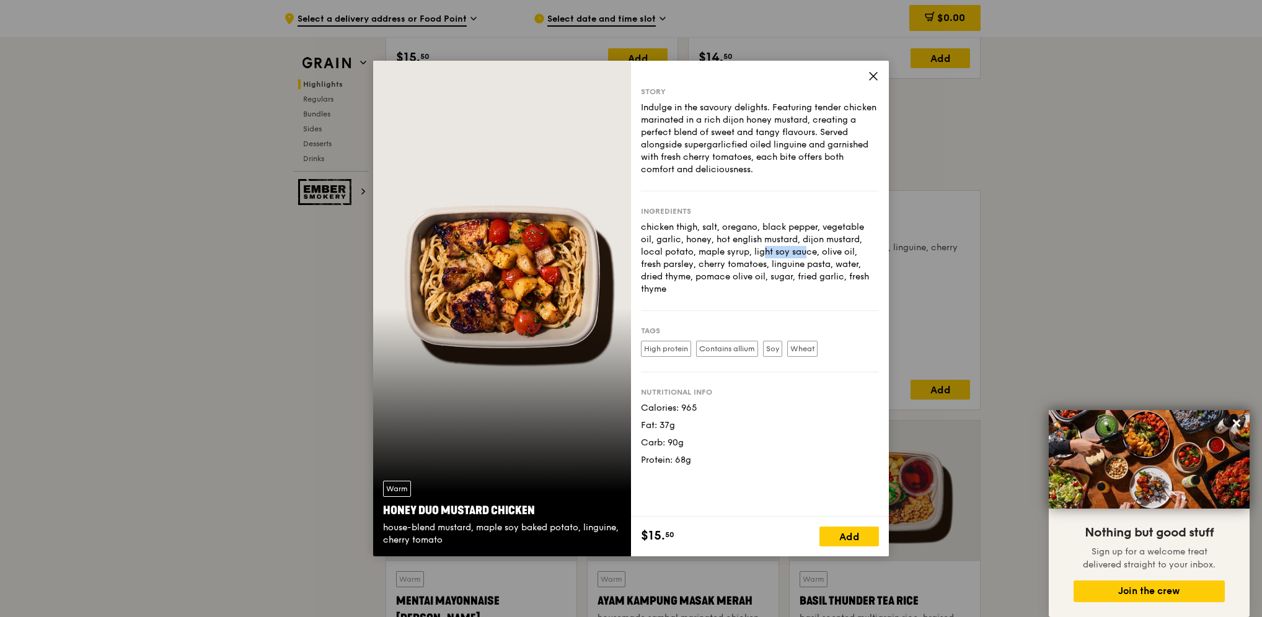
drag, startPoint x: 702, startPoint y: 253, endPoint x: 749, endPoint y: 253, distance: 47.1
click at [749, 253] on div "chicken thigh, salt, oregano, black pepper, vegetable oil, garlic, honey, hot e…" at bounding box center [760, 258] width 238 height 74
drag, startPoint x: 749, startPoint y: 253, endPoint x: 824, endPoint y: 270, distance: 77.6
click at [824, 270] on div "chicken thigh, salt, oregano, black pepper, vegetable oil, garlic, honey, hot e…" at bounding box center [760, 258] width 238 height 74
click at [780, 460] on div "Story Indulge in the savoury delights. Featuring tender chicken marinated in a …" at bounding box center [760, 289] width 258 height 456
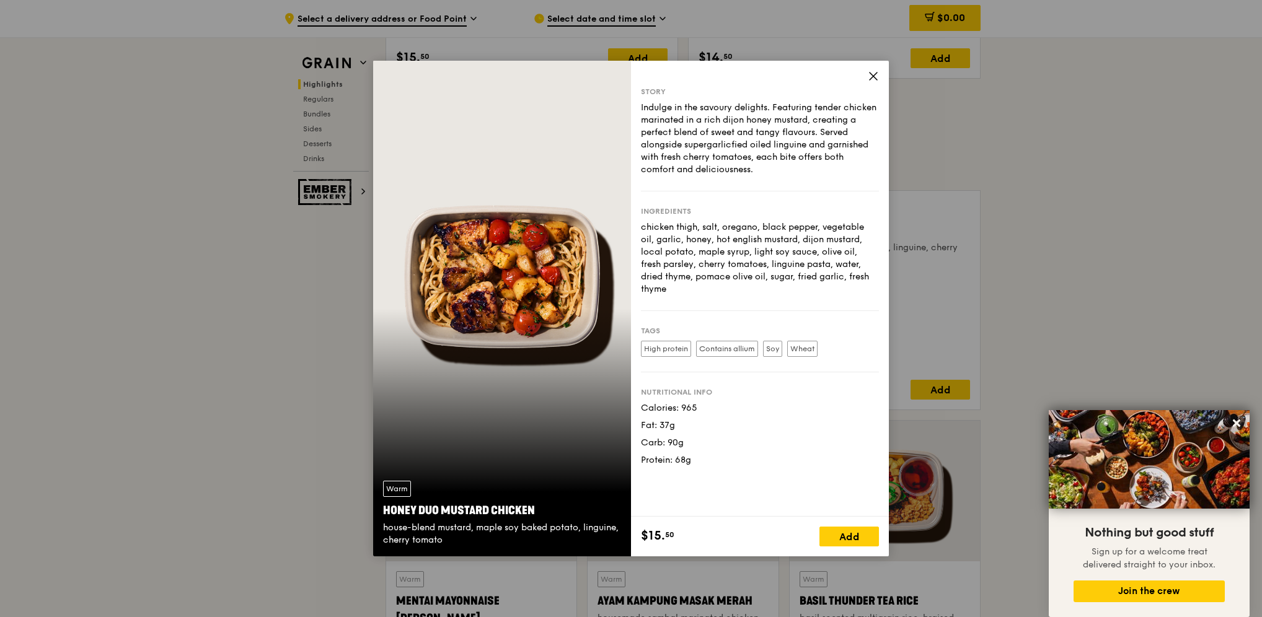
click at [873, 76] on icon at bounding box center [873, 76] width 7 height 7
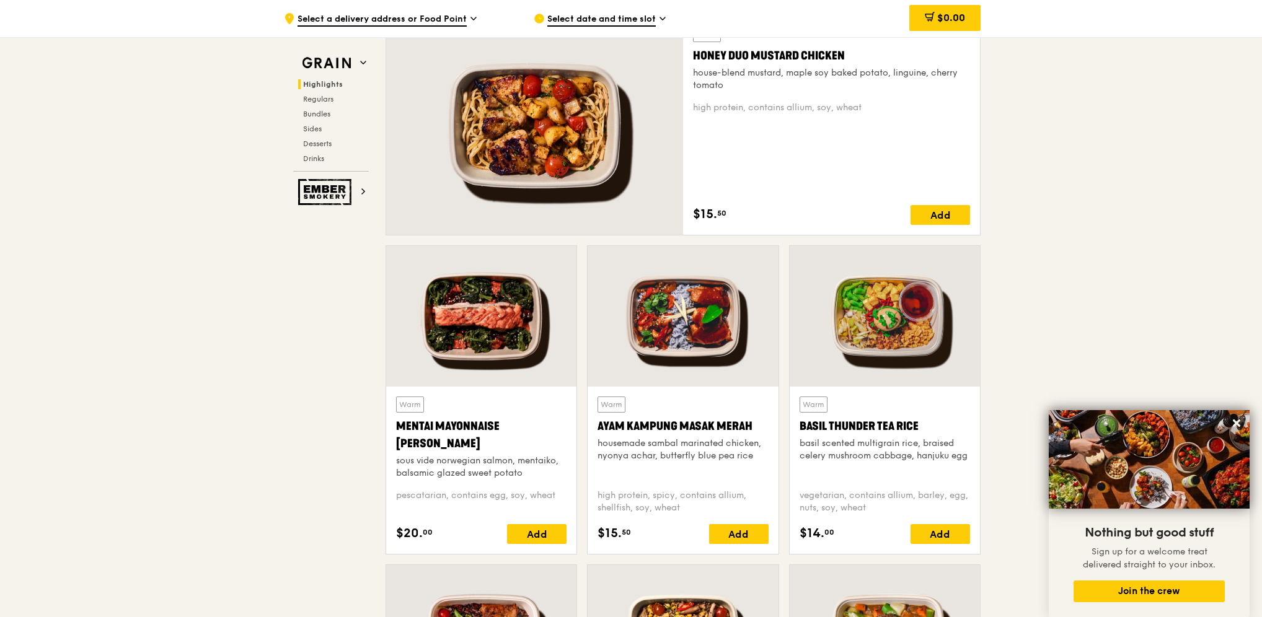
scroll to position [912, 0]
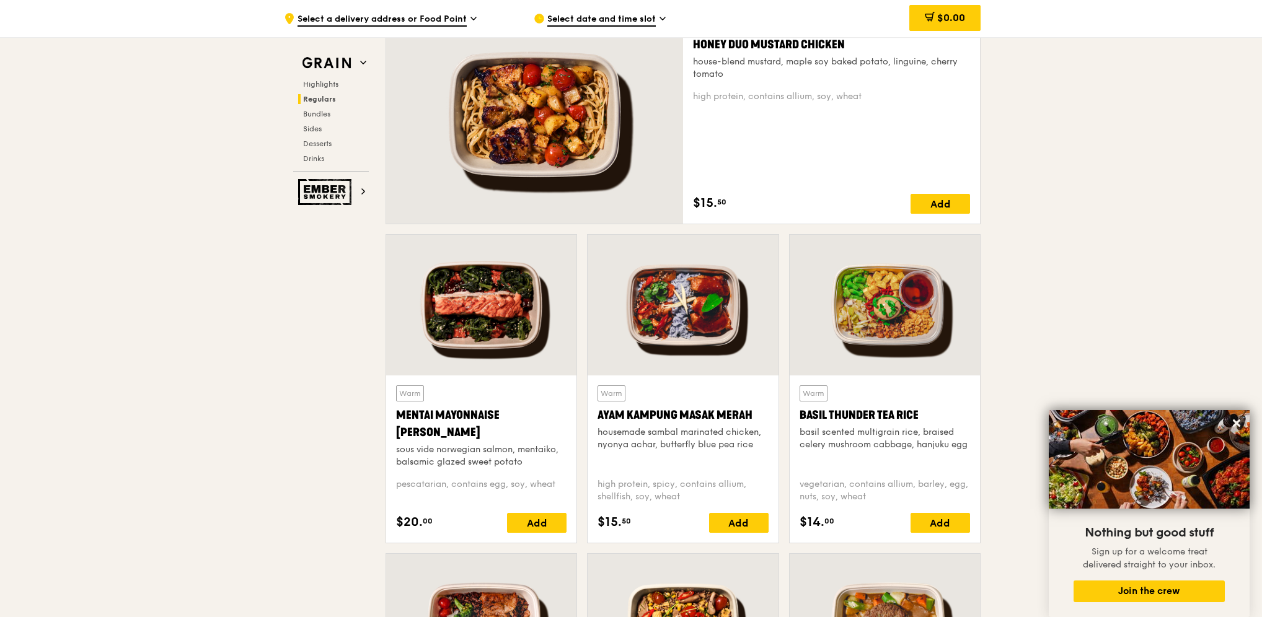
click at [900, 320] on div at bounding box center [885, 305] width 190 height 141
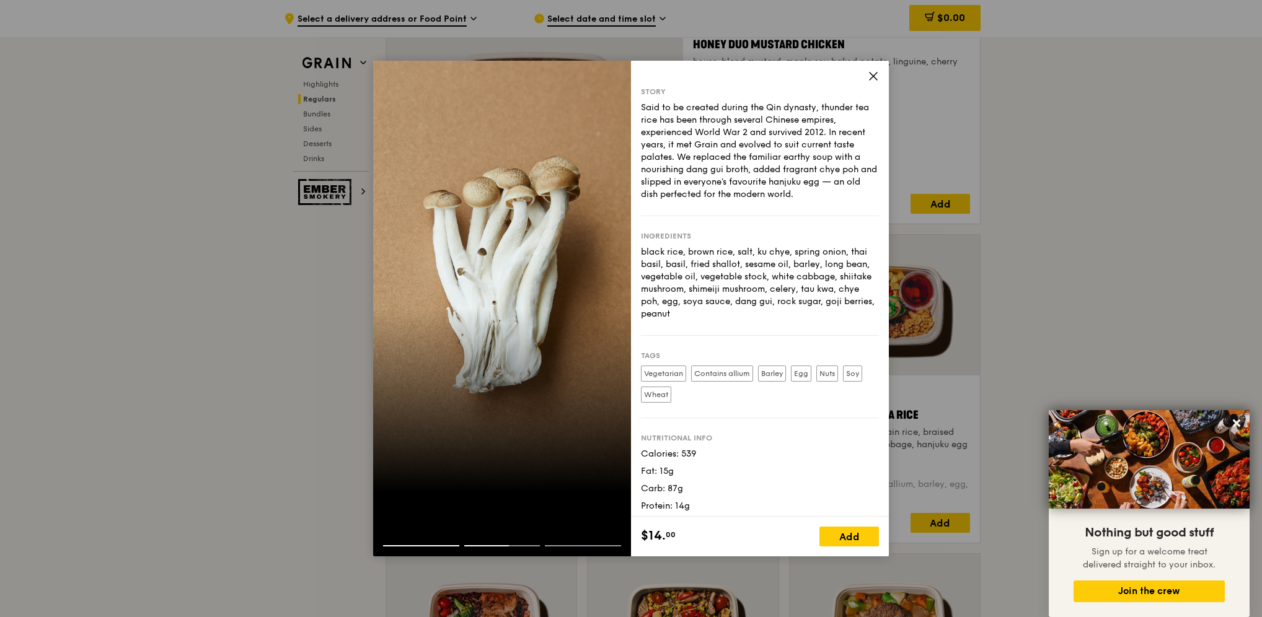
click at [876, 74] on icon at bounding box center [873, 76] width 7 height 7
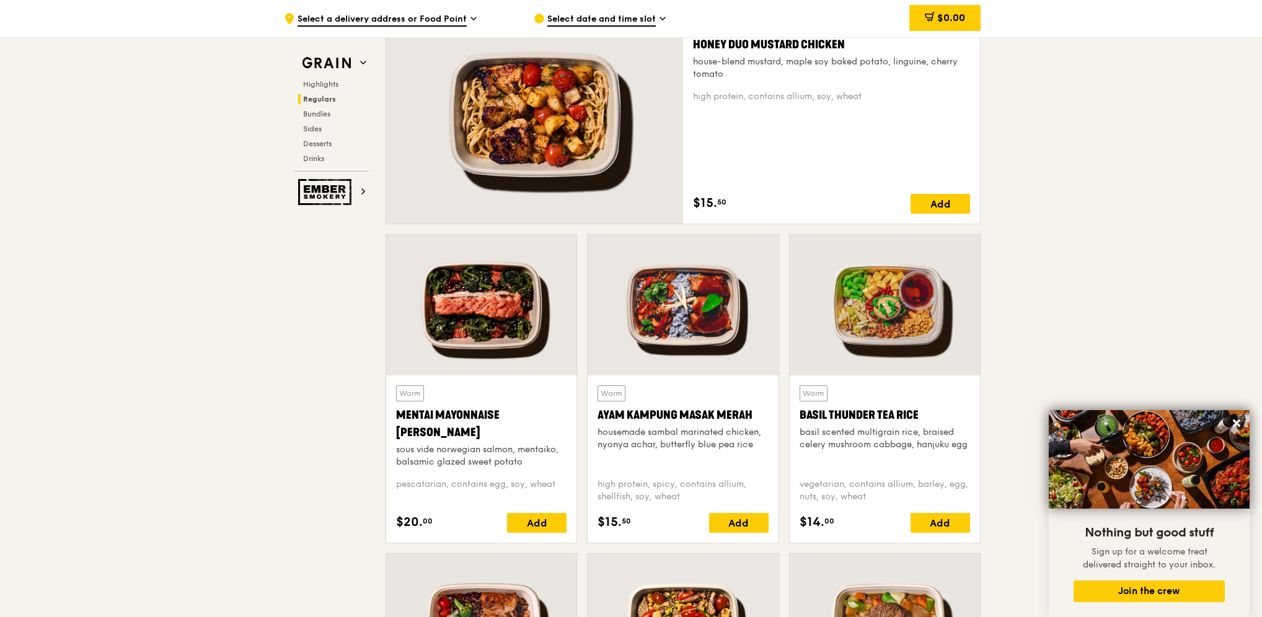
drag, startPoint x: 799, startPoint y: 417, endPoint x: 920, endPoint y: 419, distance: 120.9
click at [920, 419] on div "Basil Thunder Tea Rice" at bounding box center [885, 415] width 170 height 17
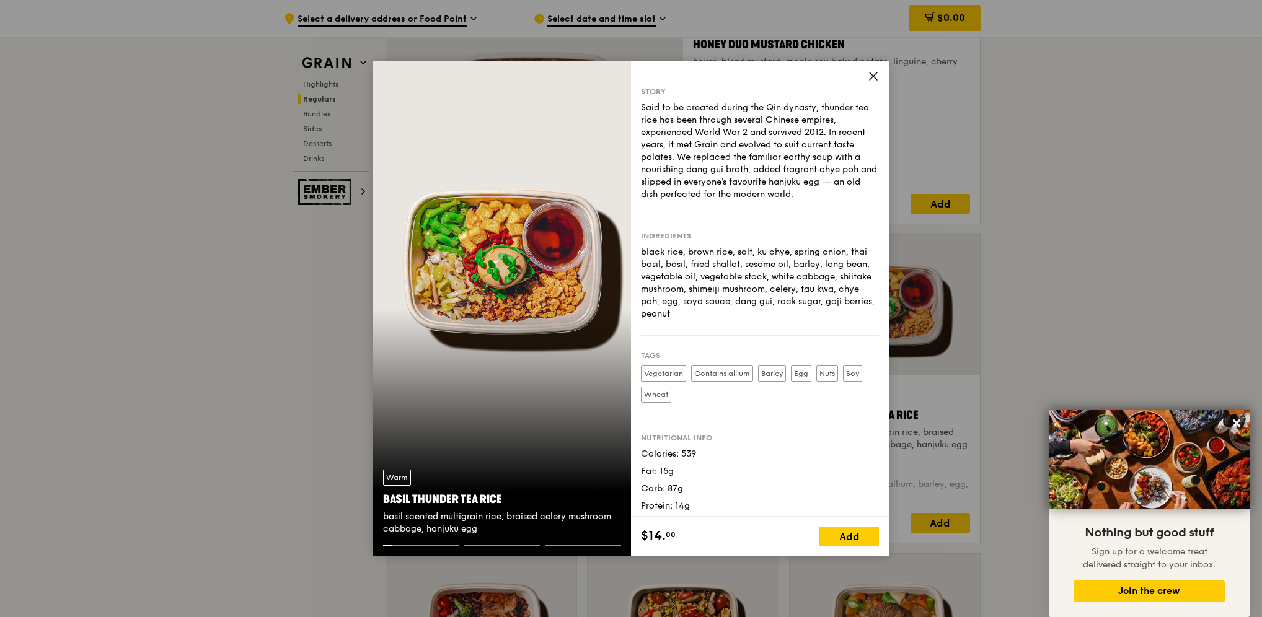
copy div "Basil Thunder Tea Rice"
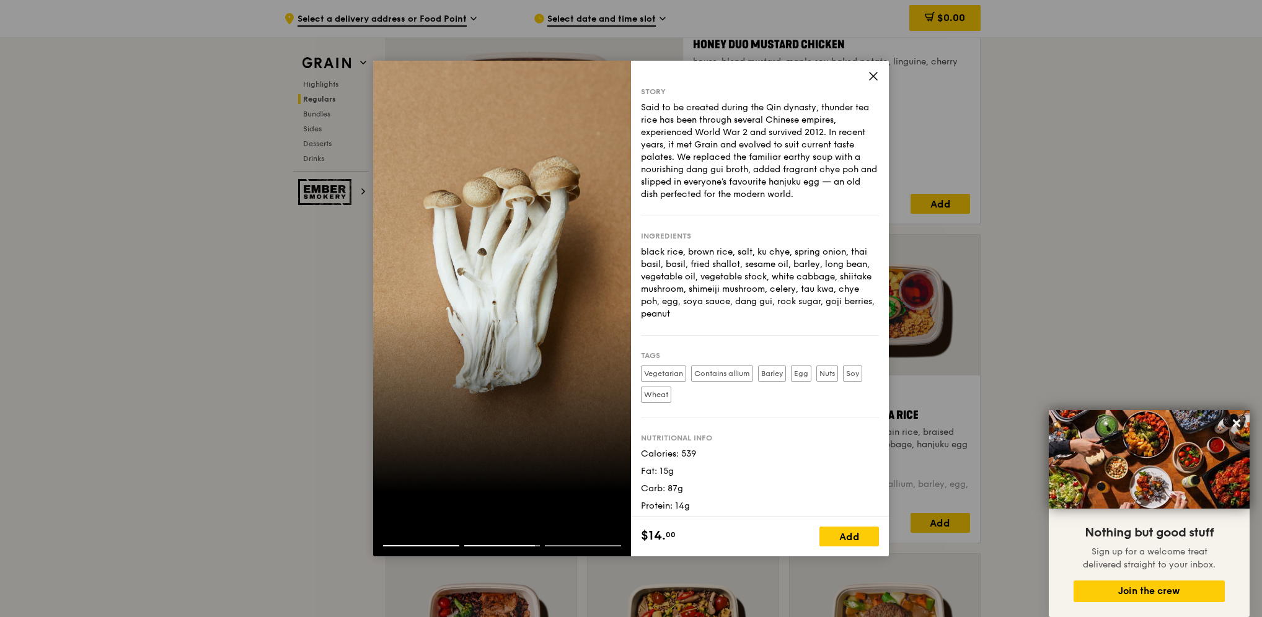
drag, startPoint x: 872, startPoint y: 73, endPoint x: 870, endPoint y: 129, distance: 55.8
click at [873, 73] on icon at bounding box center [873, 76] width 11 height 11
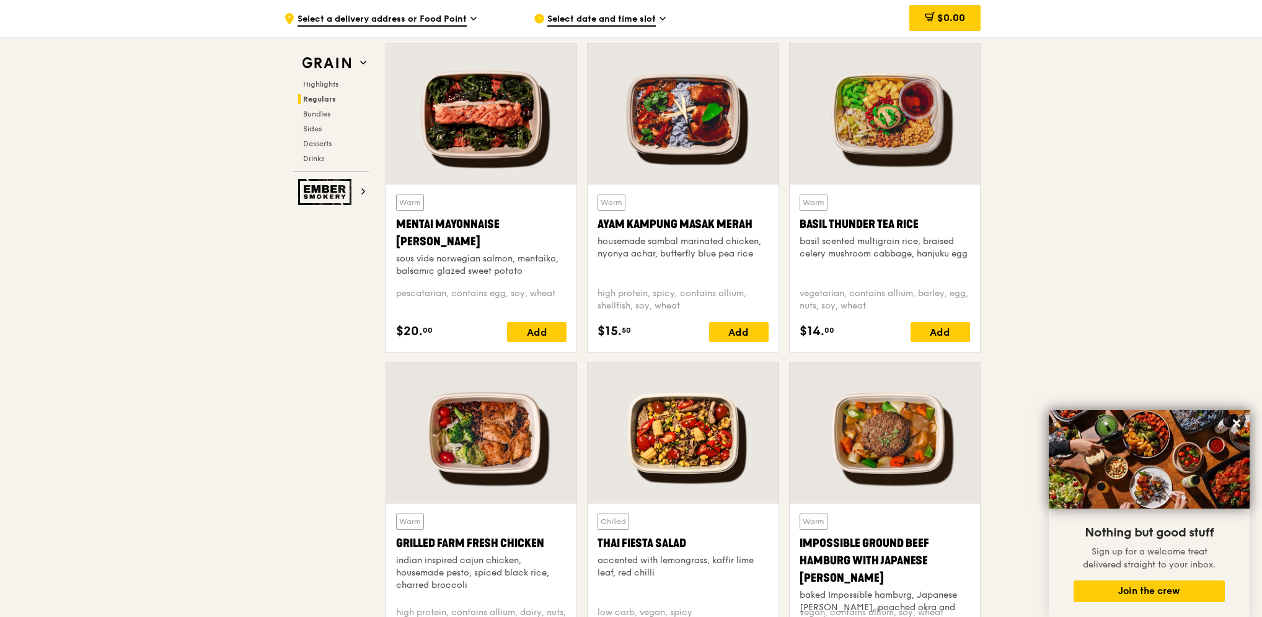
scroll to position [1098, 0]
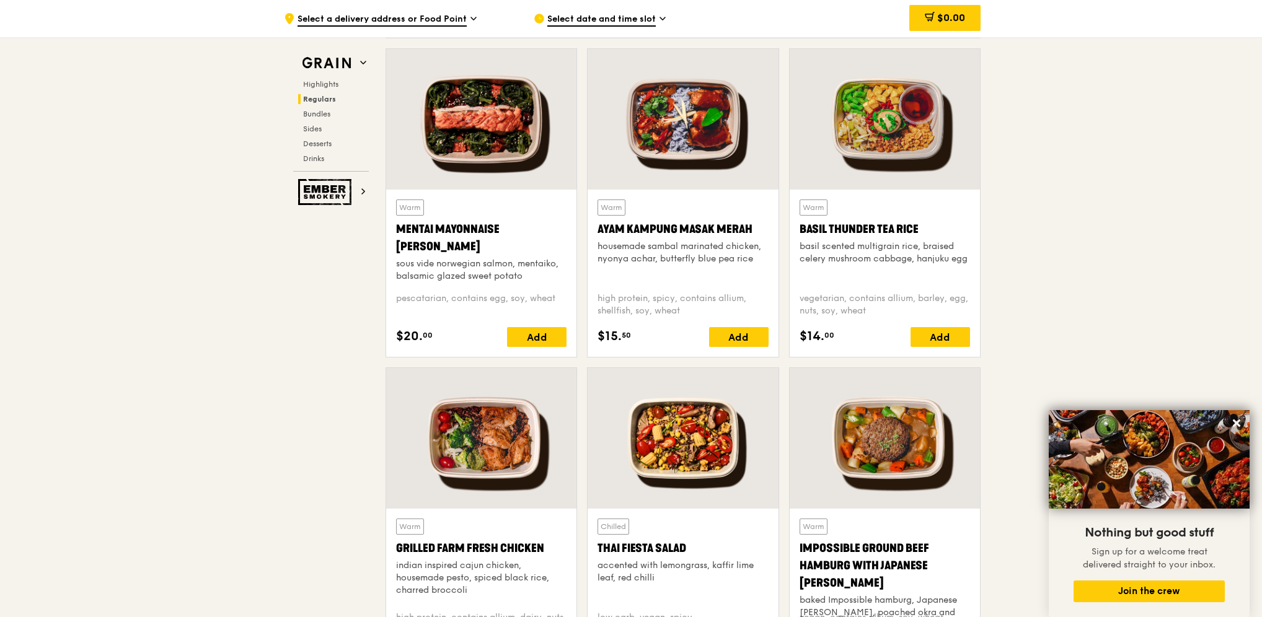
click at [493, 134] on div at bounding box center [481, 119] width 190 height 141
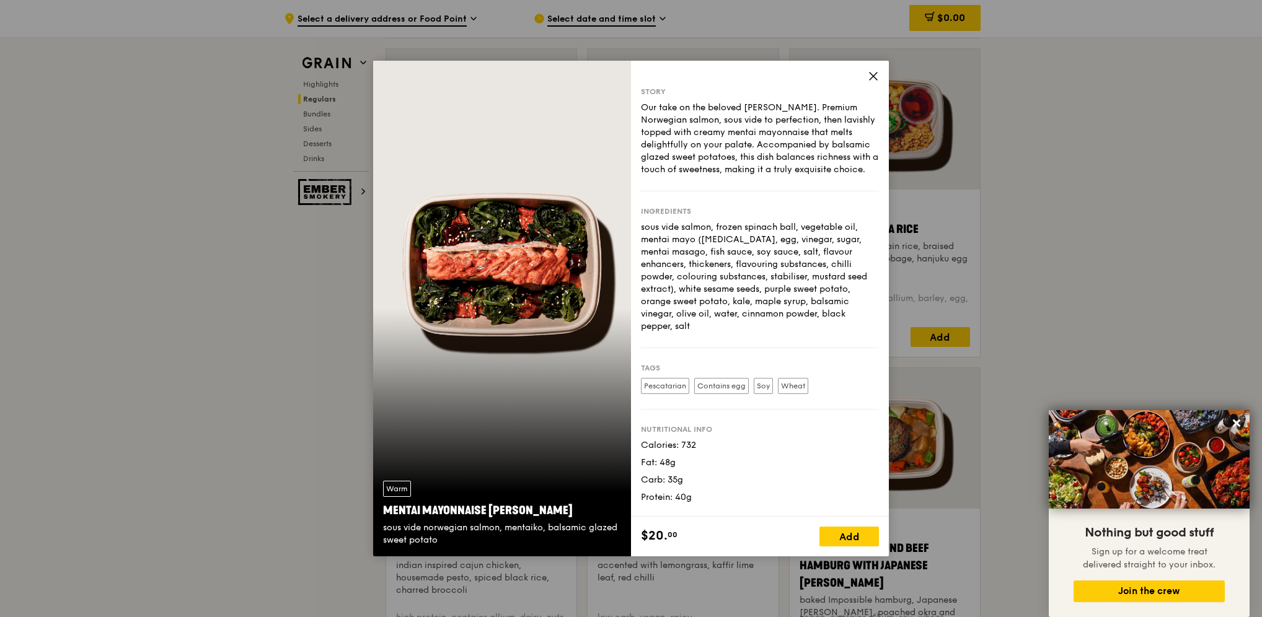
drag, startPoint x: 382, startPoint y: 514, endPoint x: 562, endPoint y: 518, distance: 179.8
click at [562, 518] on div "Warm Mentai Mayonnaise Aburi Salmon sous vide norwegian salmon, mentaiko, balsa…" at bounding box center [502, 514] width 258 height 86
copy div "Mentai Mayonnaise [PERSON_NAME]"
click at [876, 73] on icon at bounding box center [873, 76] width 7 height 7
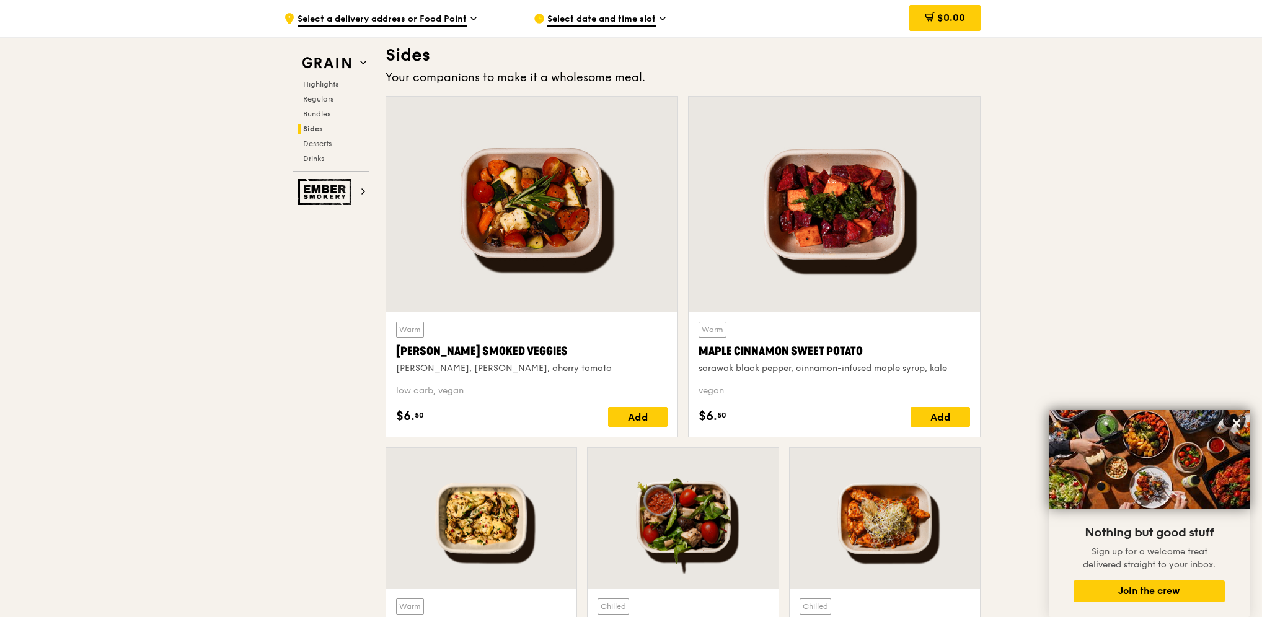
scroll to position [2772, 0]
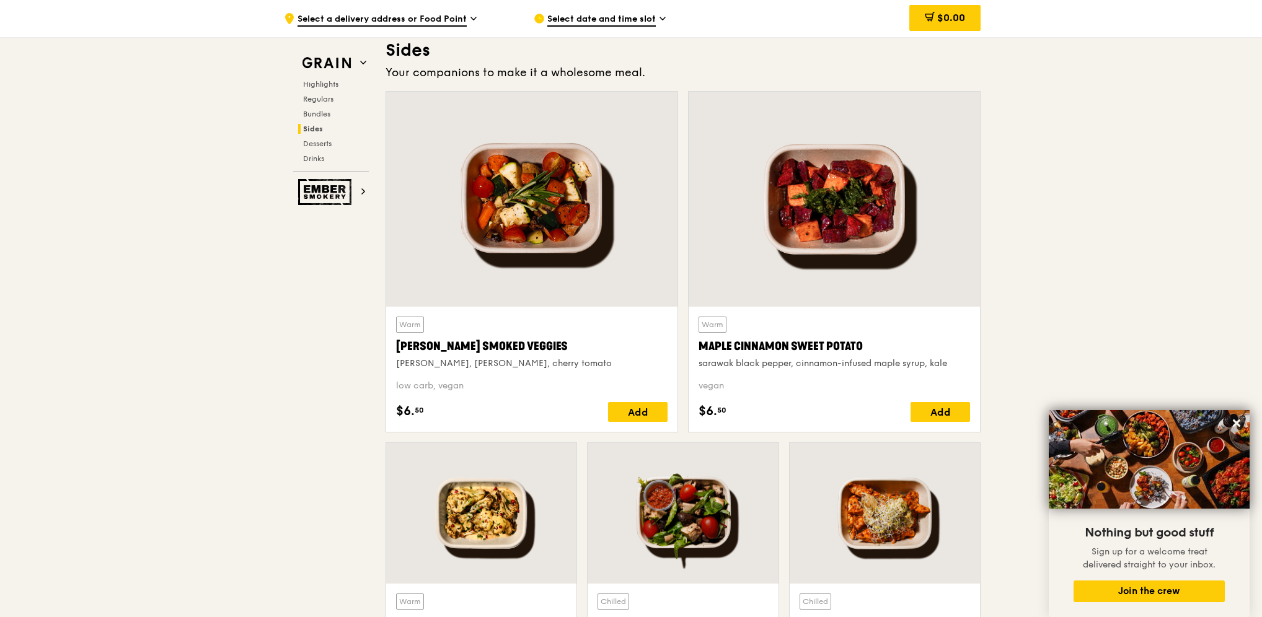
click at [446, 510] on div at bounding box center [481, 513] width 190 height 141
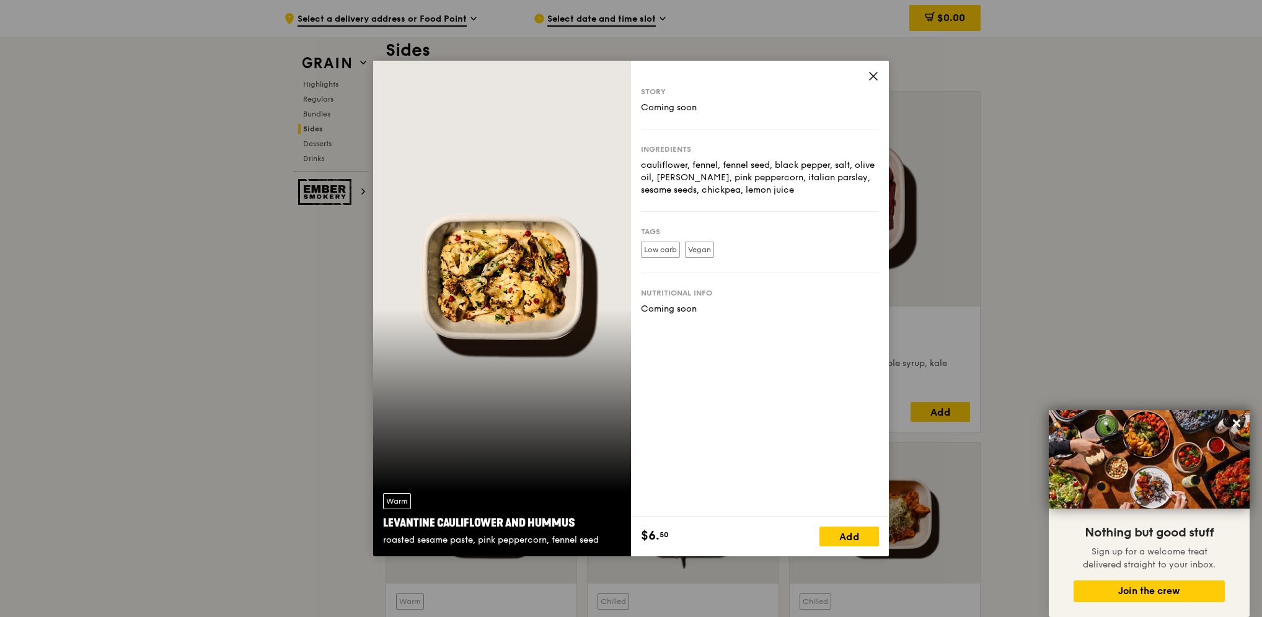
click at [870, 75] on icon at bounding box center [873, 76] width 11 height 11
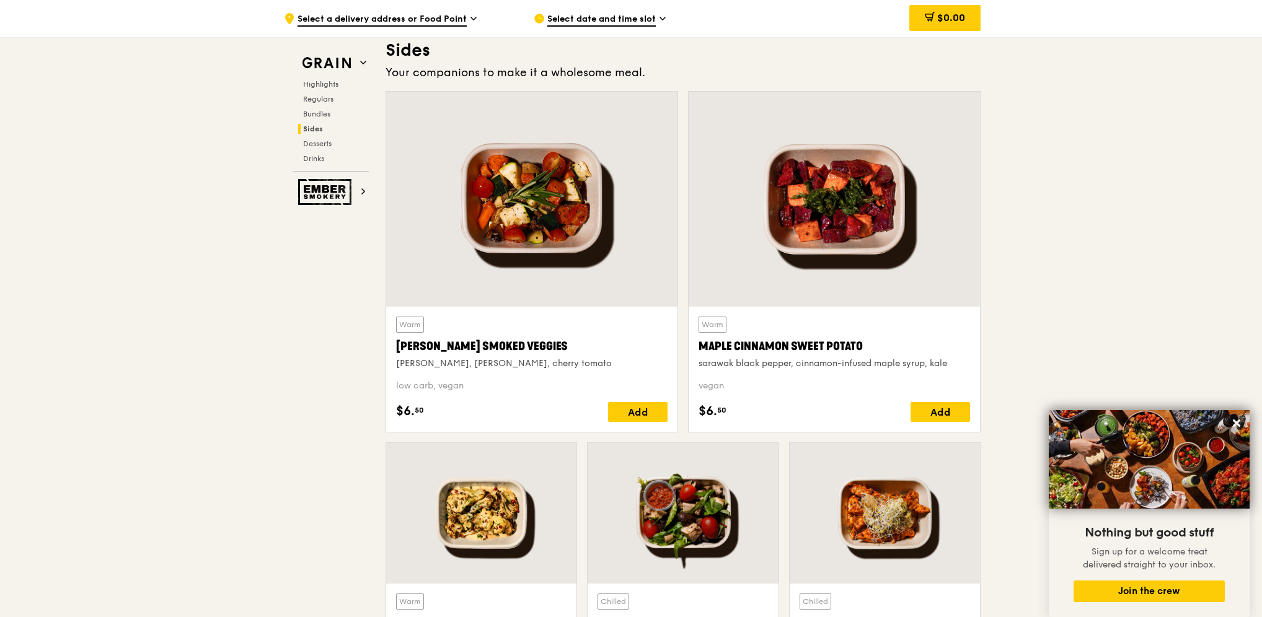
scroll to position [2834, 0]
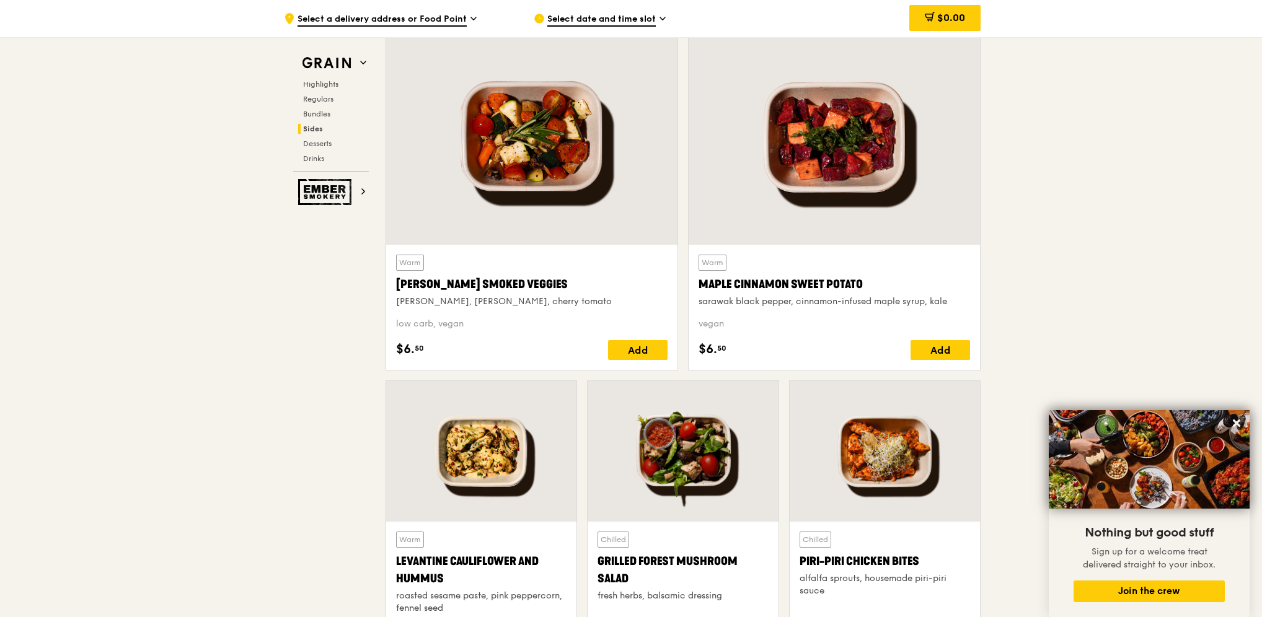
click at [515, 214] on div at bounding box center [531, 137] width 291 height 215
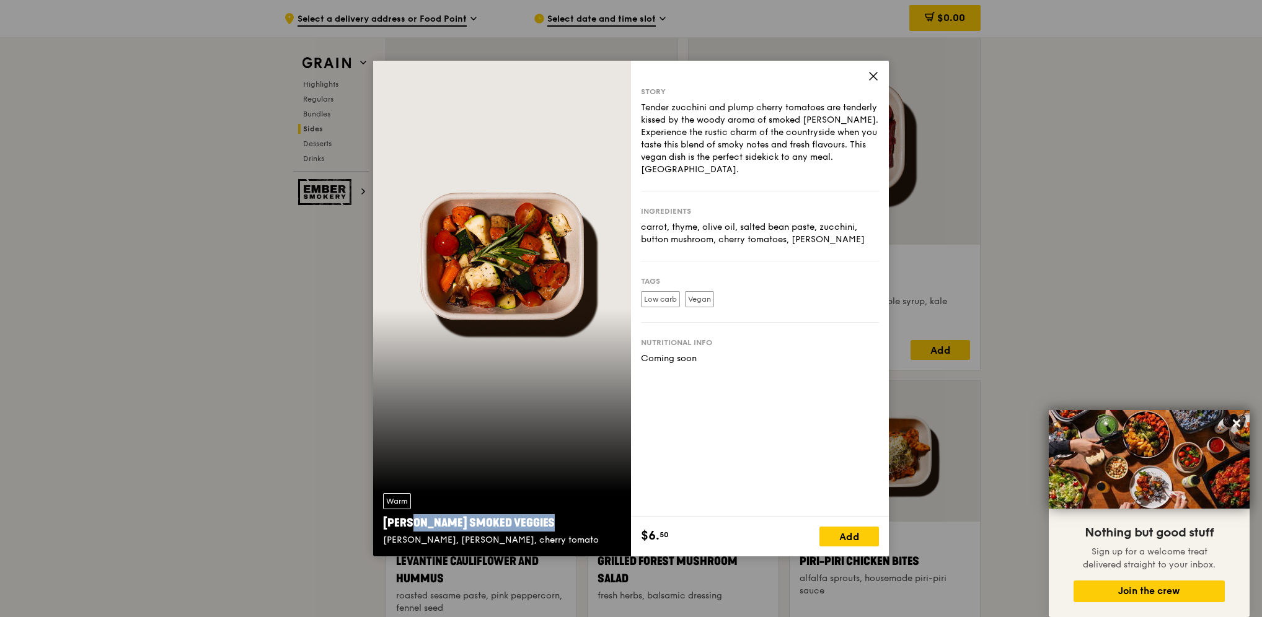
drag, startPoint x: 384, startPoint y: 523, endPoint x: 528, endPoint y: 522, distance: 143.8
click at [528, 522] on div "[PERSON_NAME] Smoked Veggies" at bounding box center [502, 522] width 238 height 17
copy div "[PERSON_NAME] Smoked Veggies"
click at [872, 74] on icon at bounding box center [873, 76] width 7 height 7
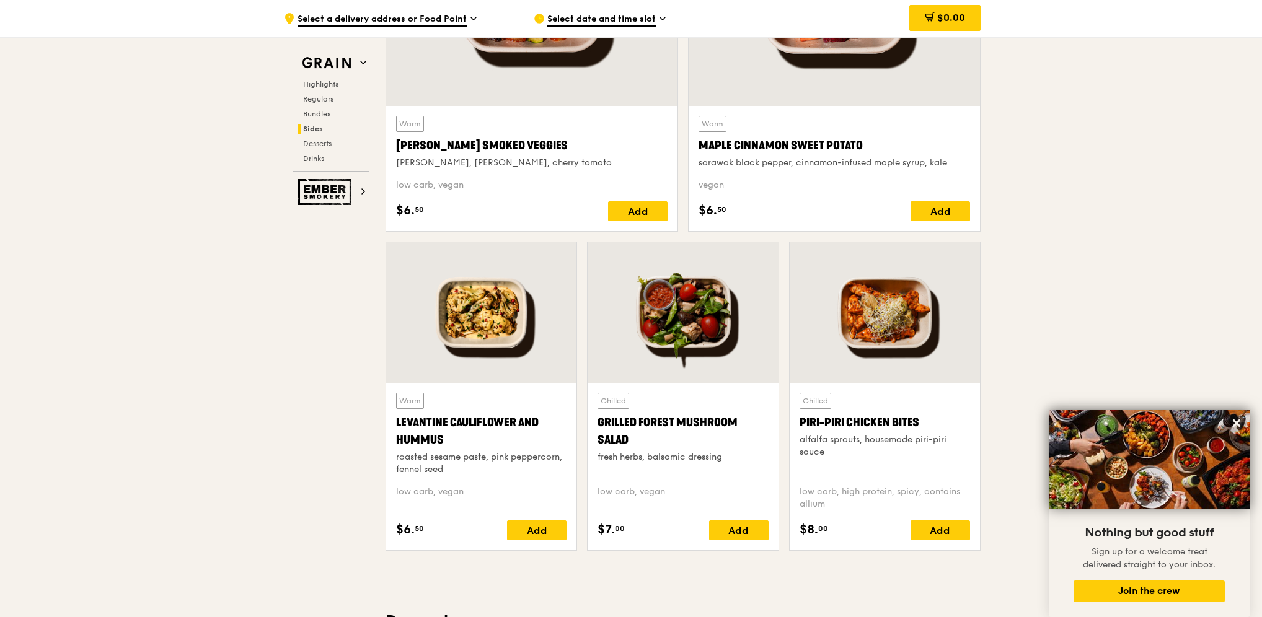
scroll to position [3020, 0]
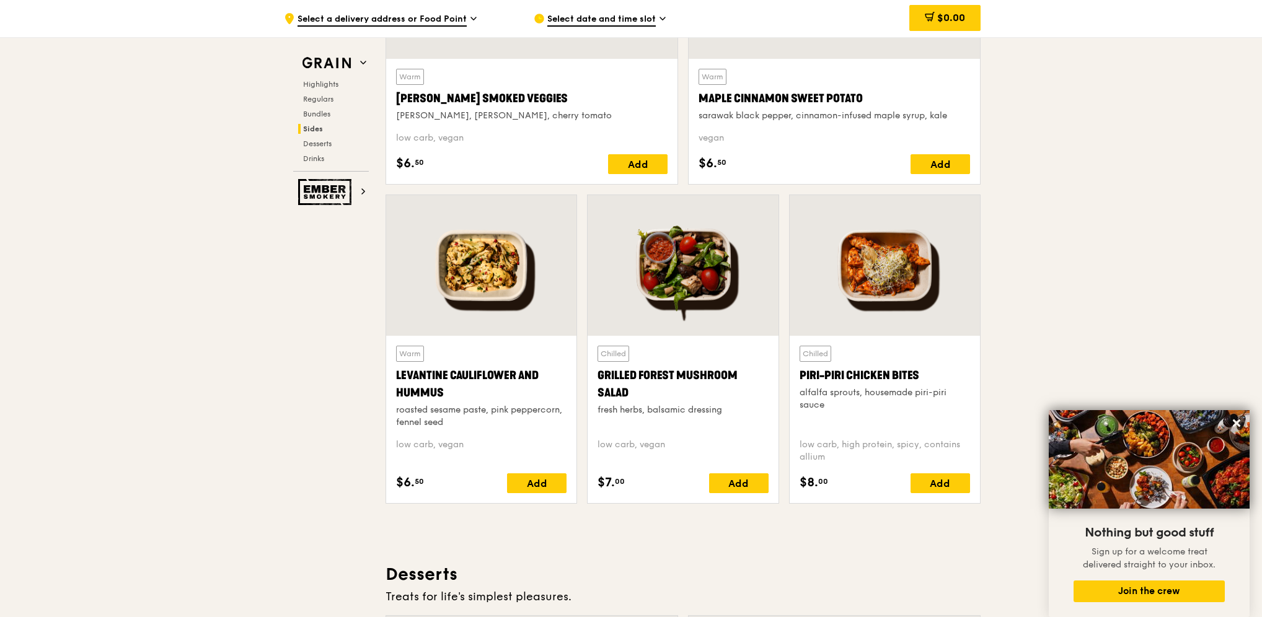
drag, startPoint x: 395, startPoint y: 374, endPoint x: 446, endPoint y: 388, distance: 52.8
click at [446, 388] on div "Levantine Cauliflower and Hummus" at bounding box center [481, 384] width 170 height 35
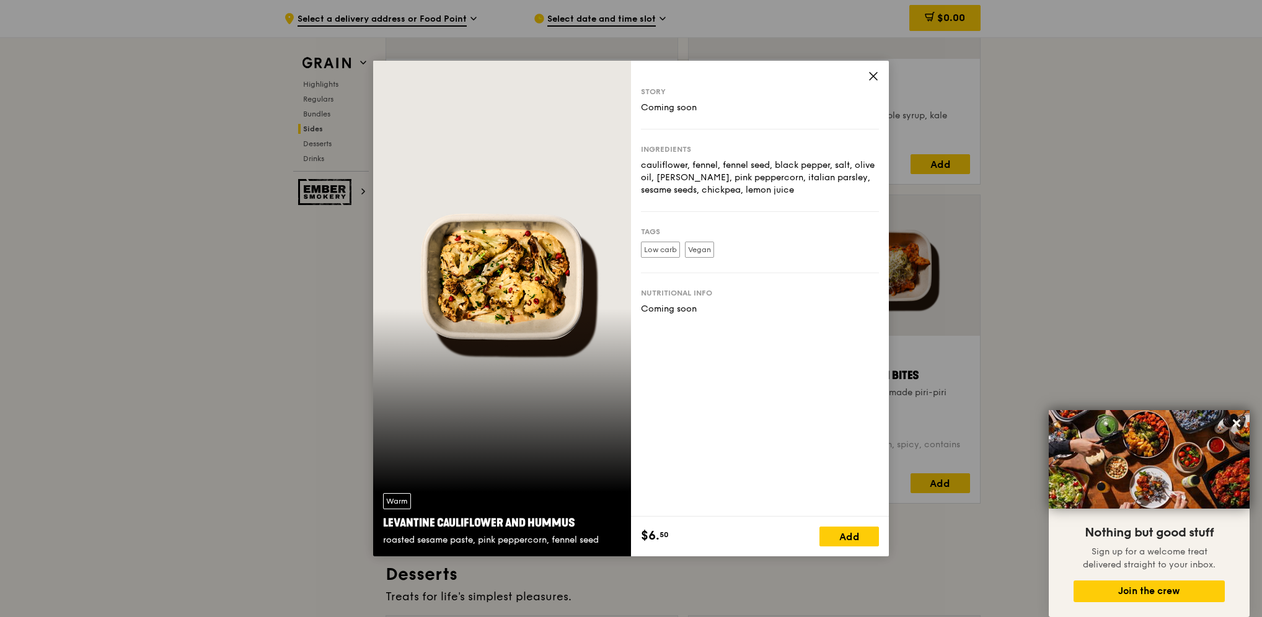
click at [875, 74] on icon at bounding box center [873, 76] width 11 height 11
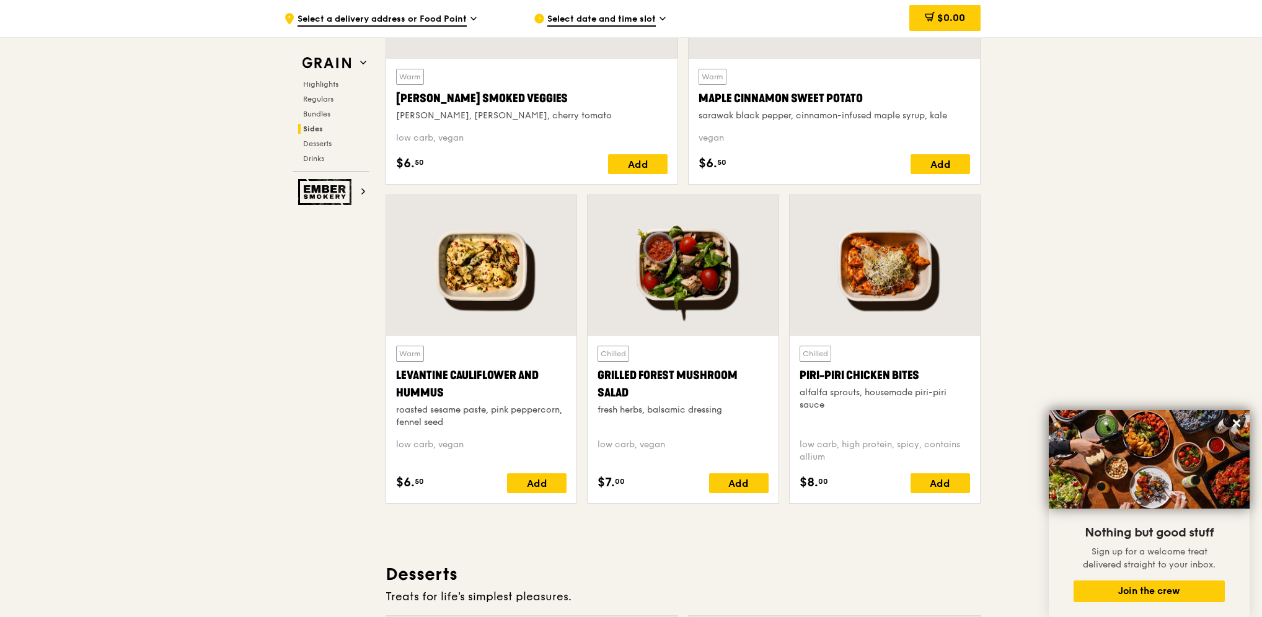
drag, startPoint x: 399, startPoint y: 371, endPoint x: 446, endPoint y: 391, distance: 50.9
click at [446, 391] on div "Levantine Cauliflower and Hummus" at bounding box center [481, 384] width 170 height 35
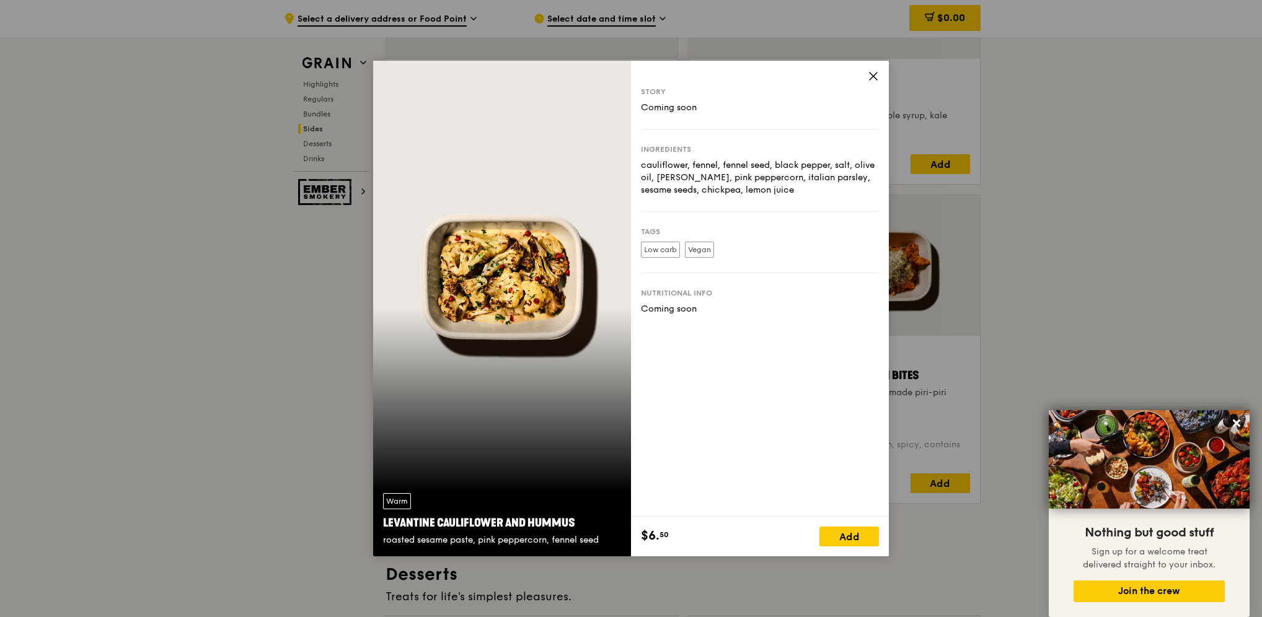
drag, startPoint x: 382, startPoint y: 523, endPoint x: 574, endPoint y: 519, distance: 192.2
click at [574, 519] on div "Warm Levantine Cauliflower and Hummus roasted sesame paste, pink peppercorn, fe…" at bounding box center [502, 520] width 258 height 73
copy div "Levantine Cauliflower and Hummus"
click at [873, 75] on icon at bounding box center [873, 76] width 7 height 7
